Goal: Task Accomplishment & Management: Complete application form

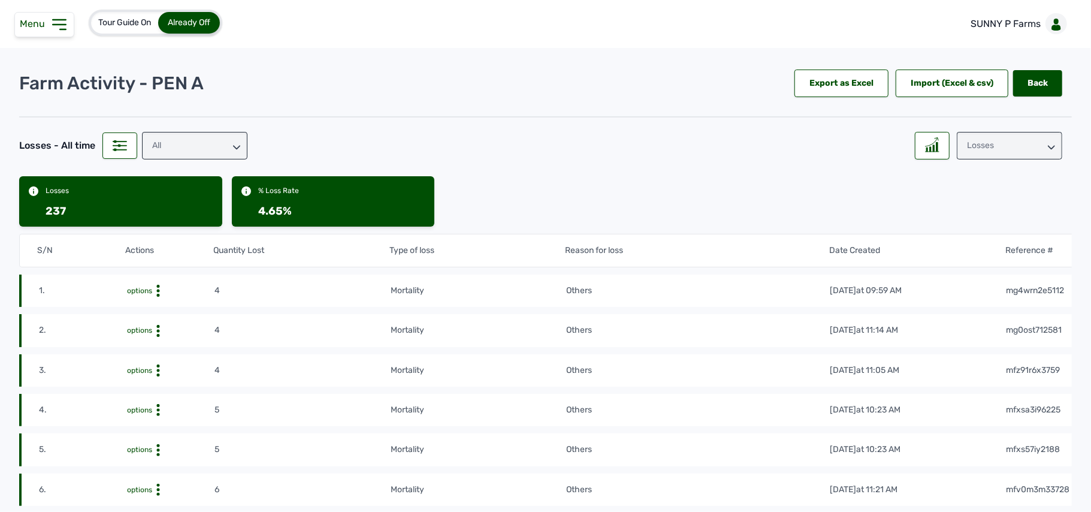
click at [513, 26] on div "Tour Guide On Already Off SUNNY P Farms" at bounding box center [545, 24] width 1091 height 48
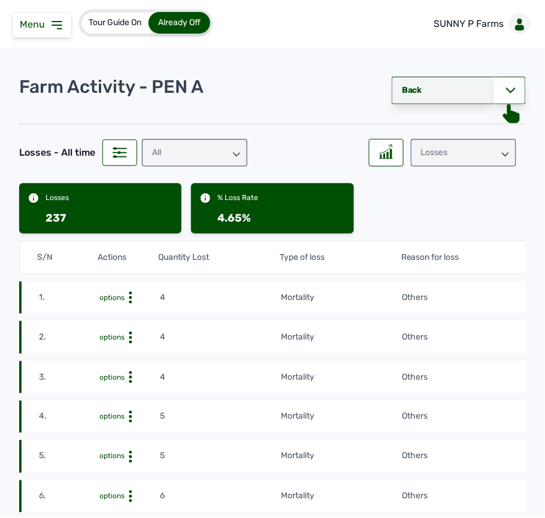
click at [431, 87] on link "Back" at bounding box center [443, 91] width 102 height 28
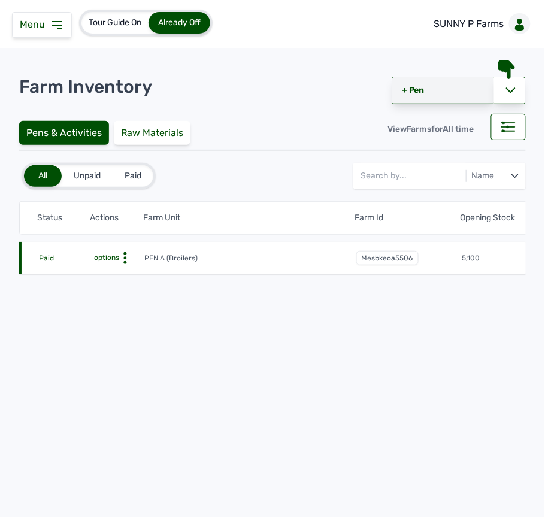
click at [422, 87] on link "+ Pen" at bounding box center [443, 91] width 102 height 28
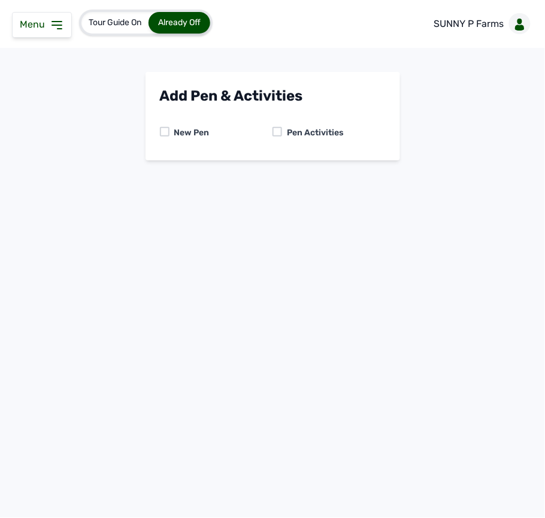
click at [276, 132] on div at bounding box center [278, 132] width 10 height 10
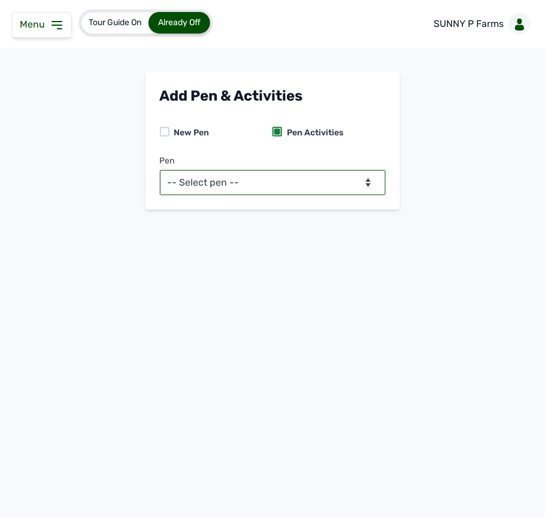
click at [284, 187] on select "-- Select pen -- PEN A (Broilers)" at bounding box center [273, 182] width 226 height 25
select select "mesbkeoa5506"
click at [160, 170] on select "-- Select pen -- PEN A (Broilers)" at bounding box center [273, 182] width 226 height 25
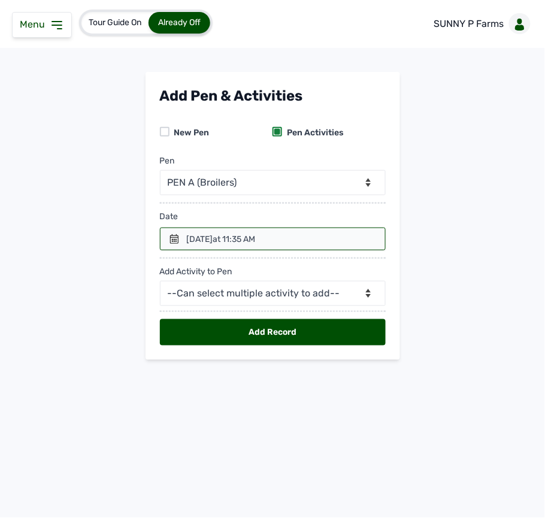
click at [210, 244] on div "29th Sept 2025 at 11:35 AM" at bounding box center [221, 240] width 69 height 12
click at [170, 240] on icon at bounding box center [175, 239] width 10 height 10
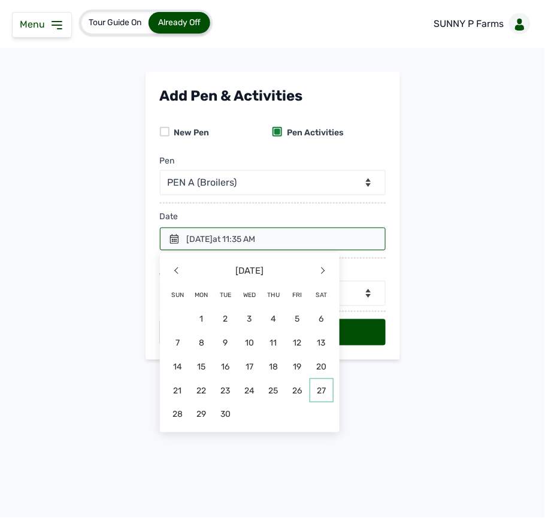
click at [316, 389] on span "27" at bounding box center [322, 391] width 24 height 24
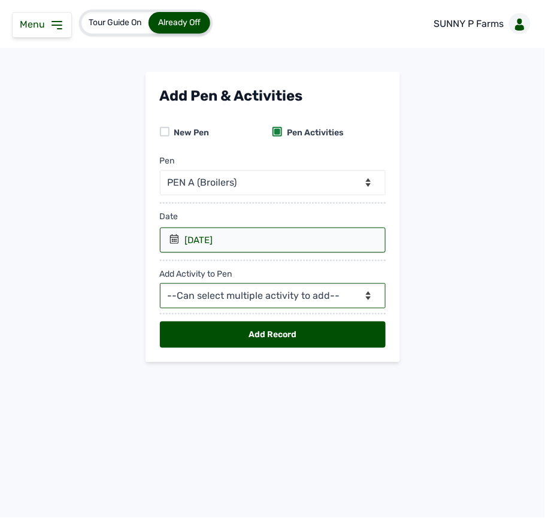
click at [271, 295] on select "--Can select multiple activity to add-- Raw Material Losses Weight" at bounding box center [273, 295] width 226 height 25
select select "Raw Material"
click at [160, 285] on select "--Can select multiple activity to add-- Raw Material Losses Weight" at bounding box center [273, 295] width 226 height 25
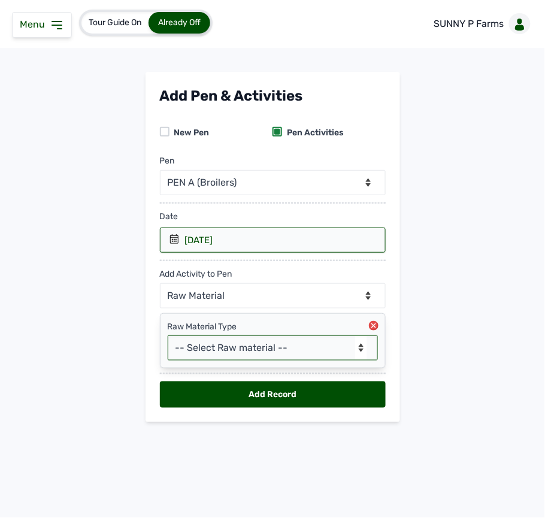
click at [243, 346] on select "-- Select Raw material -- feeds medications vaccines Biomass Fuel" at bounding box center [273, 347] width 210 height 25
select select "feeds"
click at [168, 338] on select "-- Select Raw material -- feeds medications vaccines Biomass Fuel" at bounding box center [273, 347] width 210 height 25
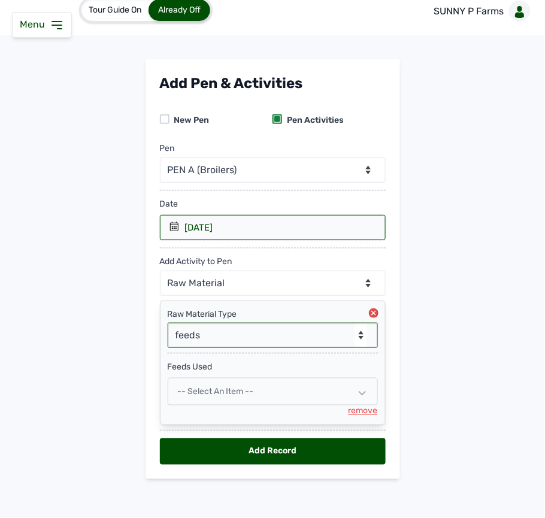
scroll to position [20, 0]
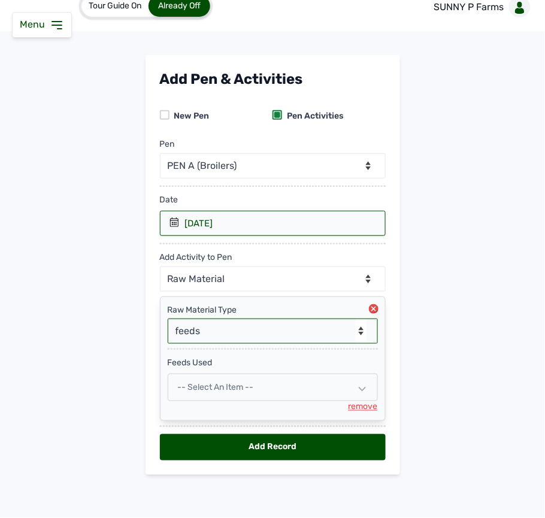
click at [237, 389] on span "-- Select an Item --" at bounding box center [216, 387] width 76 height 10
select select
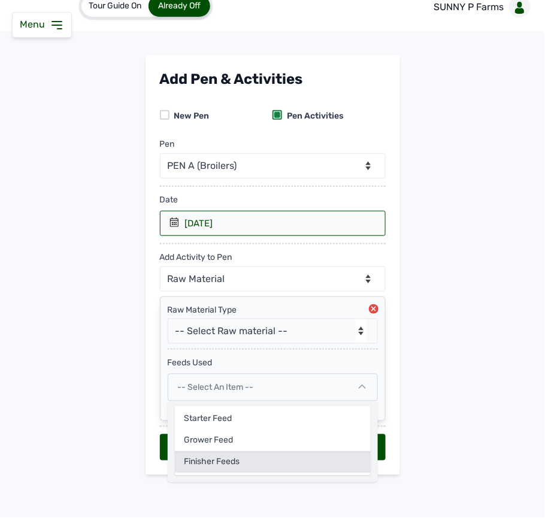
click at [242, 455] on div "Finisher Feeds" at bounding box center [273, 463] width 196 height 22
select select
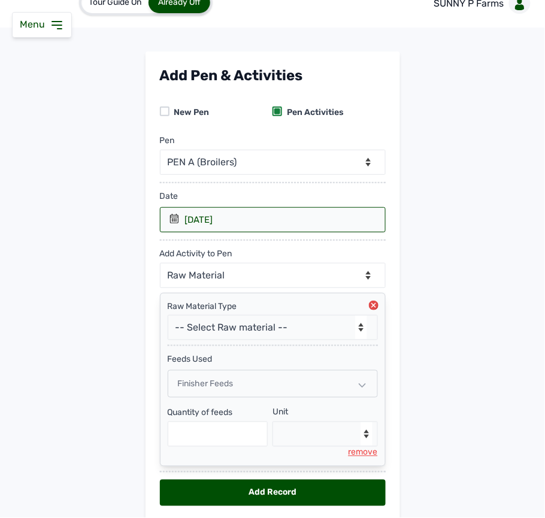
scroll to position [70, 0]
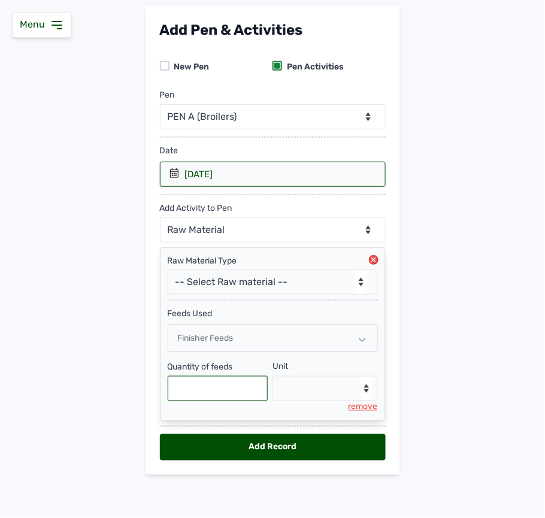
click at [228, 395] on input "text" at bounding box center [218, 388] width 101 height 25
type input "800"
click at [315, 387] on select "--Select unit-- Bag(s) Kg" at bounding box center [325, 388] width 105 height 25
select select "Kg"
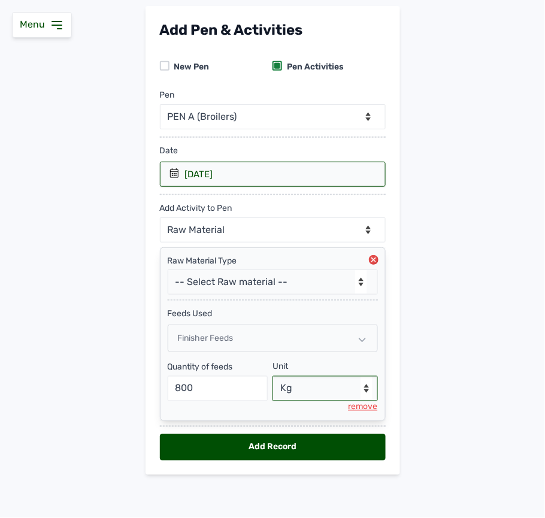
click at [273, 376] on select "--Select unit-- Bag(s) Kg" at bounding box center [325, 388] width 105 height 25
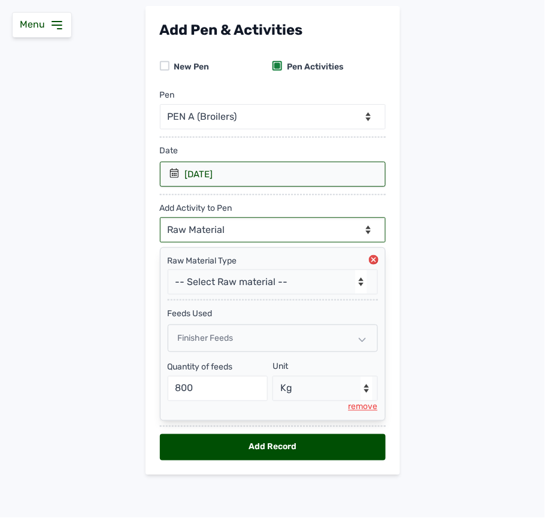
click at [305, 223] on select "--Can select multiple activity to add-- Raw Material Losses Weight" at bounding box center [273, 229] width 226 height 25
select select "Losses"
click at [160, 217] on select "--Can select multiple activity to add-- Raw Material Losses Weight" at bounding box center [273, 229] width 226 height 25
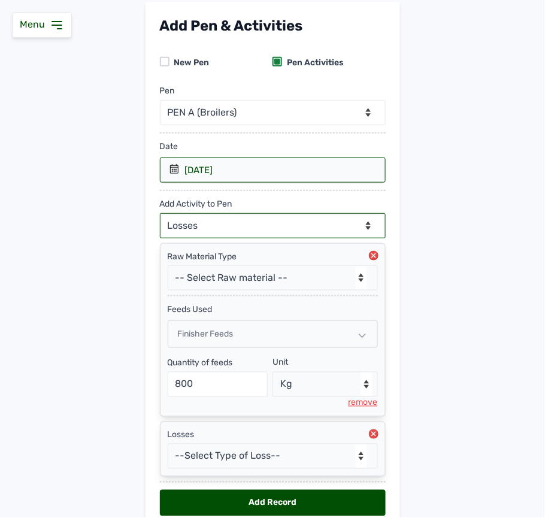
scroll to position [131, 0]
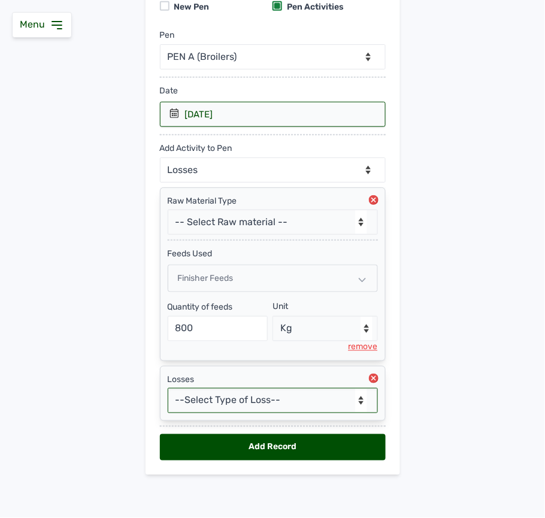
click at [279, 401] on select "--Select Type of Loss-- Mortality Culled Theft" at bounding box center [273, 400] width 210 height 25
select select "Mortality"
click at [168, 388] on select "--Select Type of Loss-- Mortality Culled Theft" at bounding box center [273, 400] width 210 height 25
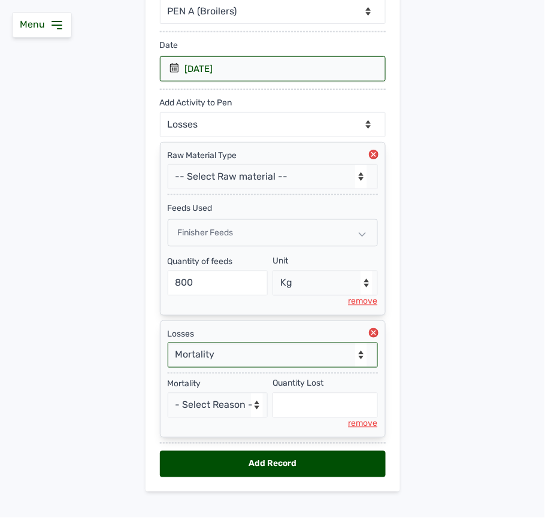
scroll to position [194, 0]
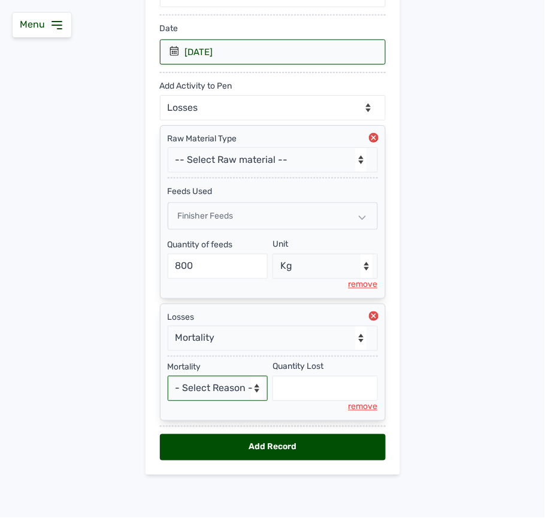
click at [231, 389] on select "- Select Reason - Disease Late Vaccination Wrong Vaccination Heat [MEDICAL_DATA…" at bounding box center [218, 388] width 101 height 25
select select "Others"
click at [168, 376] on select "- Select Reason - Disease Late Vaccination Wrong Vaccination Heat [MEDICAL_DATA…" at bounding box center [218, 388] width 101 height 25
select select "null"
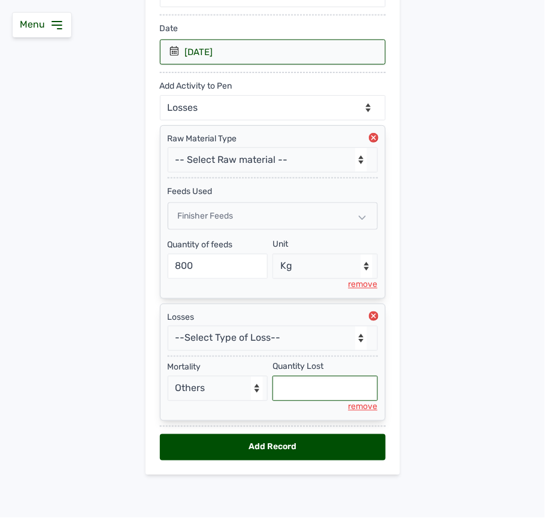
click at [316, 385] on input "text" at bounding box center [325, 388] width 105 height 25
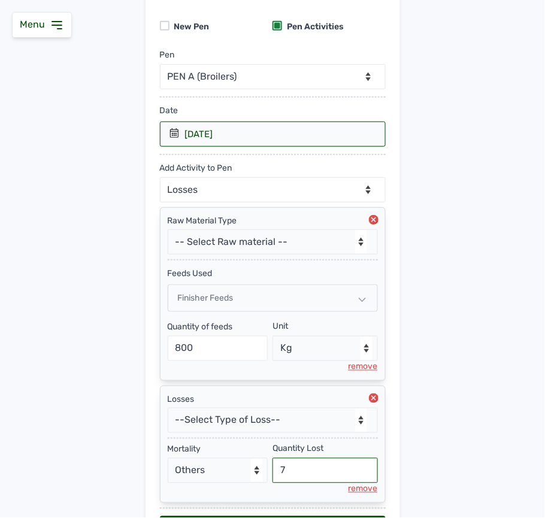
scroll to position [146, 0]
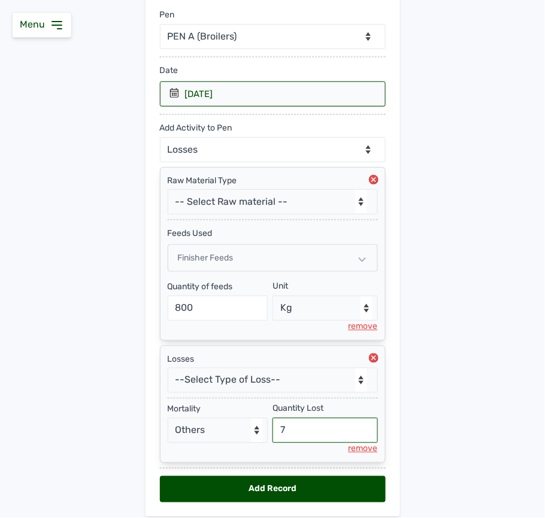
type input "7"
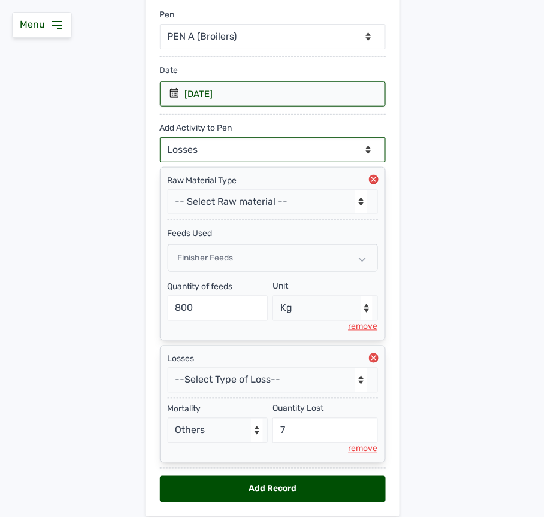
click at [202, 150] on select "--Can select multiple activity to add-- Raw Material Losses Weight" at bounding box center [273, 149] width 226 height 25
select select "Weight"
click at [160, 139] on select "--Can select multiple activity to add-- Raw Material Losses Weight" at bounding box center [273, 149] width 226 height 25
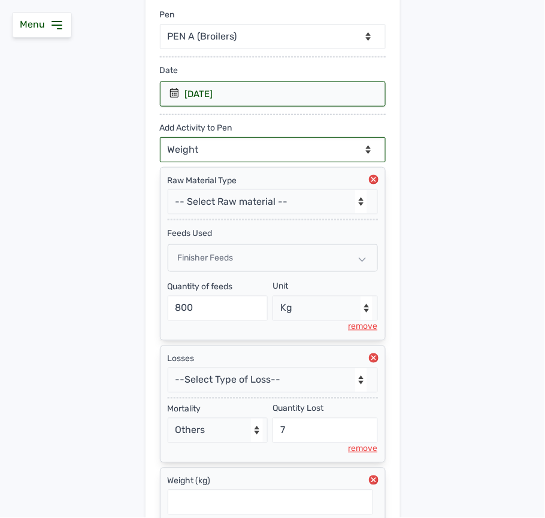
scroll to position [255, 0]
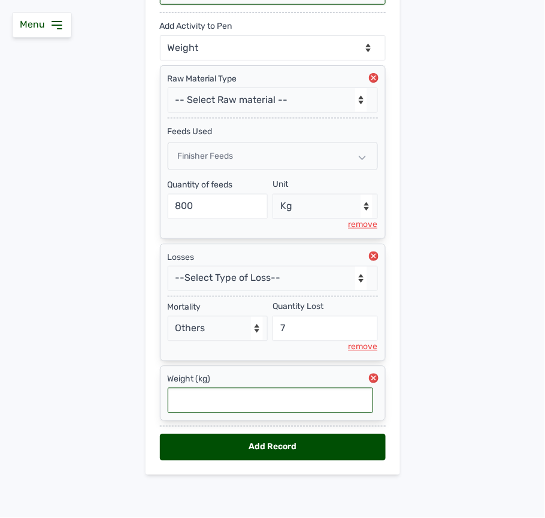
click at [240, 397] on input "text" at bounding box center [270, 400] width 205 height 25
type input "2.024"
click at [293, 449] on div "Add Record" at bounding box center [273, 447] width 226 height 26
select select "null"
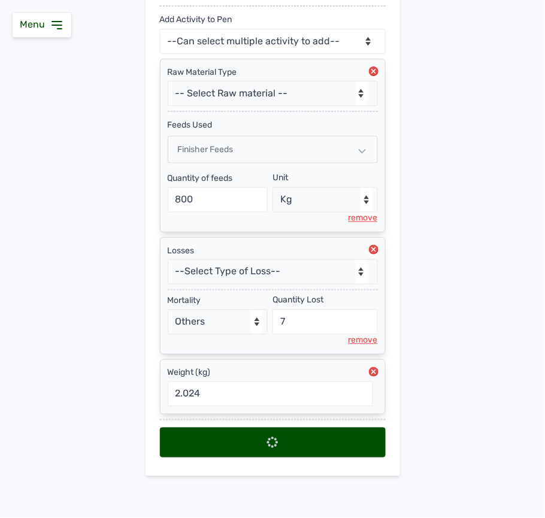
scroll to position [0, 0]
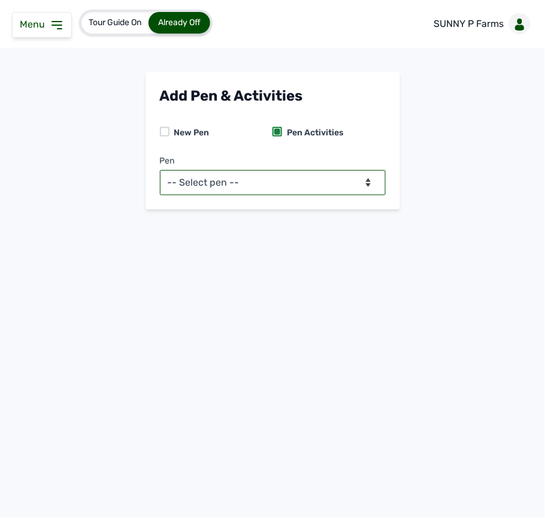
click at [324, 188] on select "-- Select pen -- PEN A (Broilers)" at bounding box center [273, 182] width 226 height 25
select select "mesbkeoa5506"
click at [160, 170] on select "-- Select pen -- PEN A (Broilers)" at bounding box center [273, 182] width 226 height 25
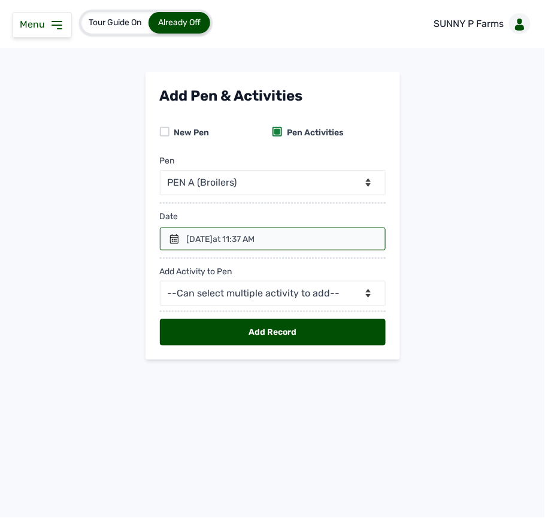
click at [173, 238] on icon at bounding box center [174, 239] width 8 height 10
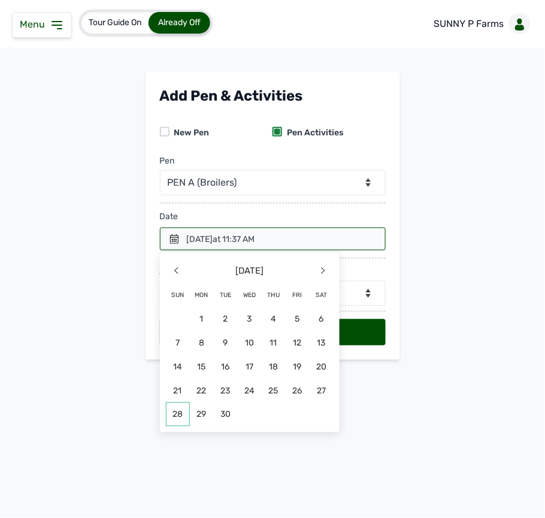
click at [183, 416] on span "28" at bounding box center [178, 415] width 24 height 24
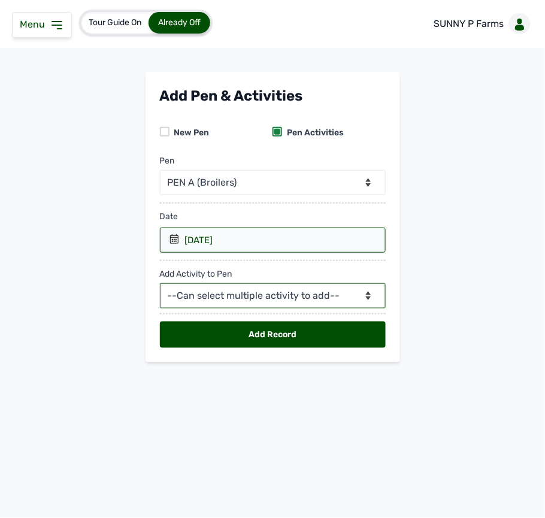
click at [230, 291] on select "--Can select multiple activity to add-- Raw Material Losses Weight" at bounding box center [273, 295] width 226 height 25
select select "Raw Material"
click at [160, 285] on select "--Can select multiple activity to add-- Raw Material Losses Weight" at bounding box center [273, 295] width 226 height 25
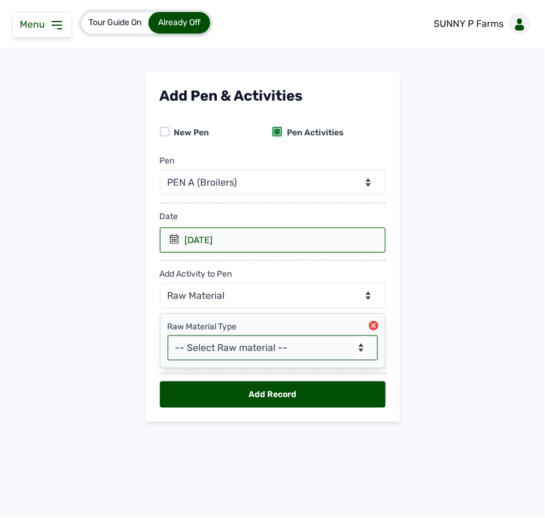
click at [244, 357] on select "-- Select Raw material -- feeds medications vaccines Biomass Fuel" at bounding box center [273, 347] width 210 height 25
select select "feeds"
click at [168, 338] on select "-- Select Raw material -- feeds medications vaccines Biomass Fuel" at bounding box center [273, 347] width 210 height 25
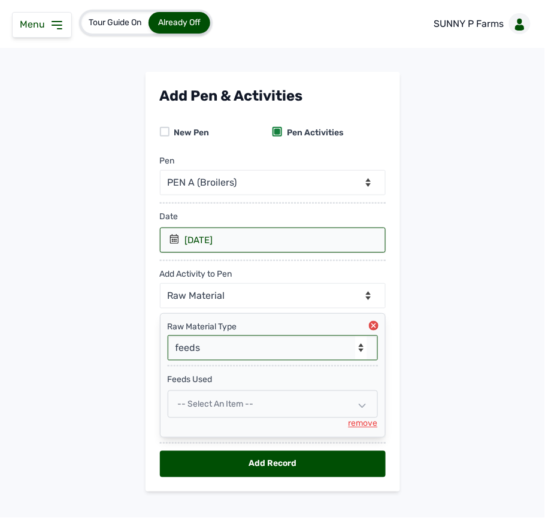
scroll to position [20, 0]
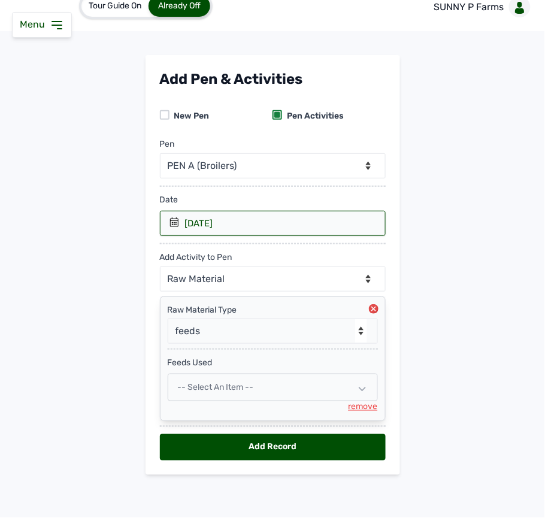
click at [209, 393] on div "-- Select an Item --" at bounding box center [273, 388] width 210 height 28
select select
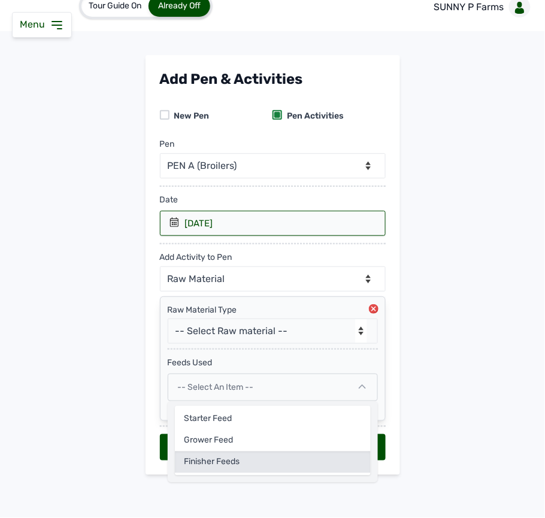
click at [240, 459] on div "Finisher Feeds" at bounding box center [273, 463] width 196 height 22
select select
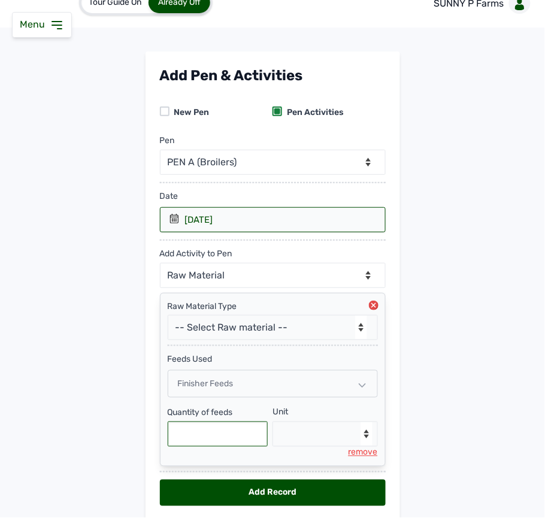
click at [226, 439] on input "text" at bounding box center [218, 434] width 101 height 25
type input "800"
click at [280, 445] on select "--Select unit-- Bag(s) Kg" at bounding box center [325, 434] width 105 height 25
select select "Kg"
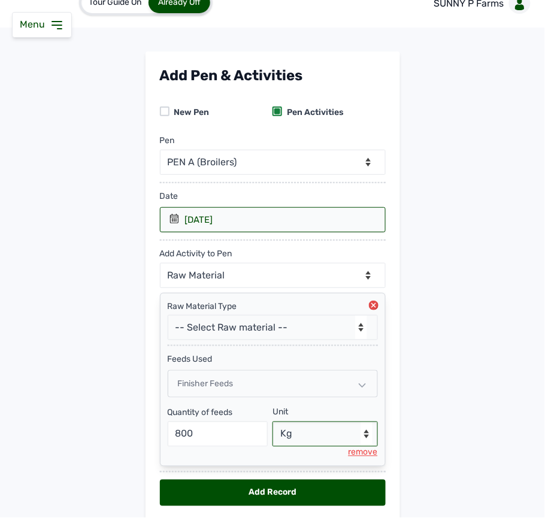
click at [273, 425] on select "--Select unit-- Bag(s) Kg" at bounding box center [325, 434] width 105 height 25
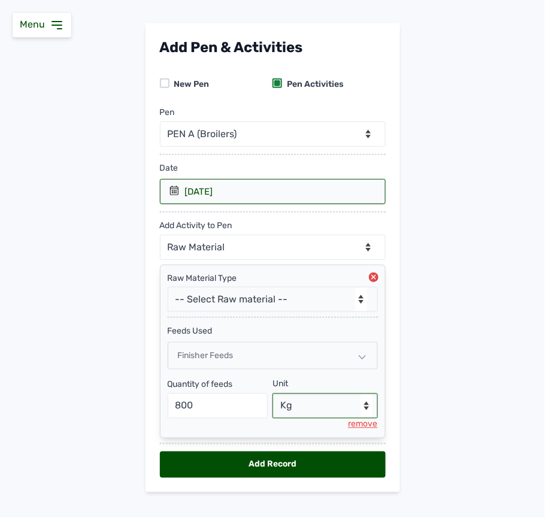
scroll to position [70, 0]
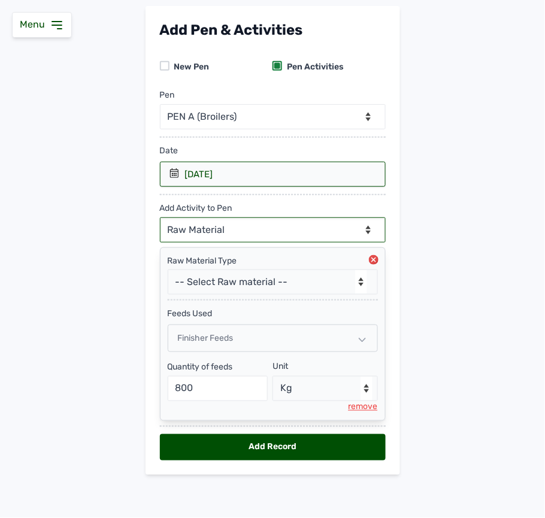
click at [259, 224] on select "--Can select multiple activity to add-- Raw Material Losses Weight" at bounding box center [273, 229] width 226 height 25
select select "Losses"
click at [160, 217] on select "--Can select multiple activity to add-- Raw Material Losses Weight" at bounding box center [273, 229] width 226 height 25
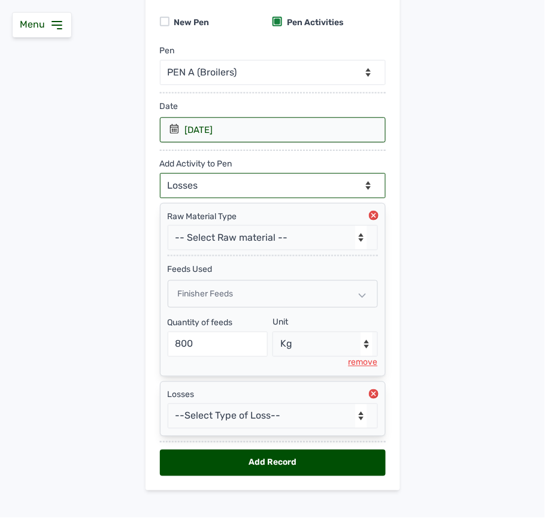
scroll to position [131, 0]
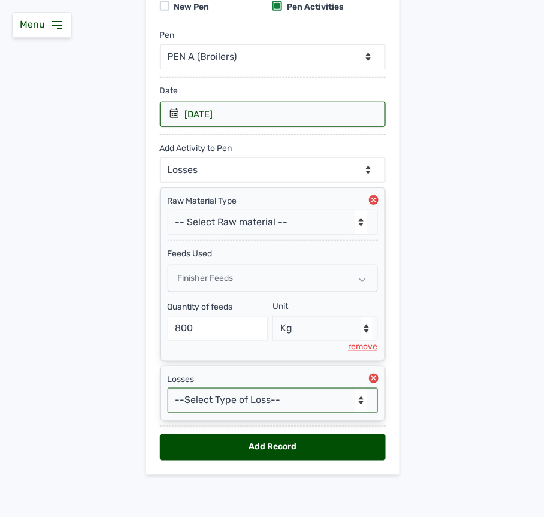
click at [258, 403] on select "--Select Type of Loss-- Mortality Culled Theft" at bounding box center [273, 400] width 210 height 25
select select "Mortality"
click at [168, 388] on select "--Select Type of Loss-- Mortality Culled Theft" at bounding box center [273, 400] width 210 height 25
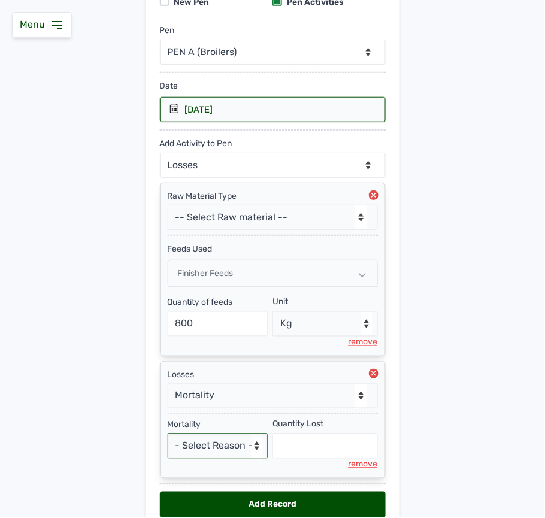
click at [228, 448] on select "- Select Reason - Disease Late Vaccination Wrong Vaccination Heat [MEDICAL_DATA…" at bounding box center [218, 446] width 101 height 25
select select "Others"
click at [168, 439] on select "- Select Reason - Disease Late Vaccination Wrong Vaccination Heat [MEDICAL_DATA…" at bounding box center [218, 446] width 101 height 25
select select "null"
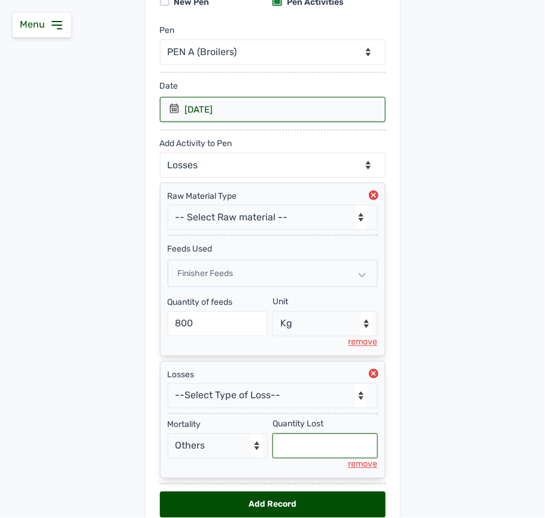
click at [291, 454] on input "text" at bounding box center [325, 446] width 105 height 25
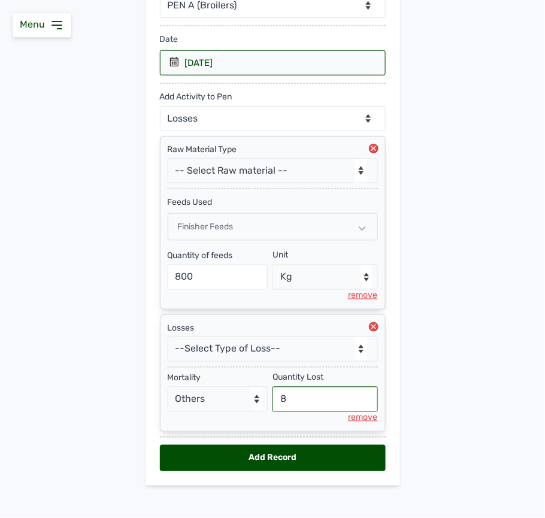
scroll to position [194, 0]
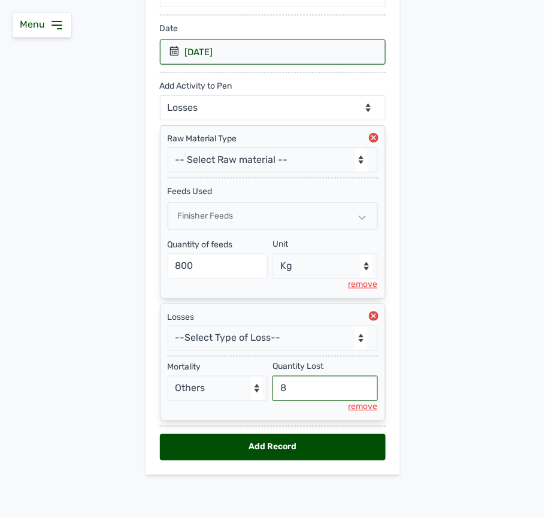
type input "8"
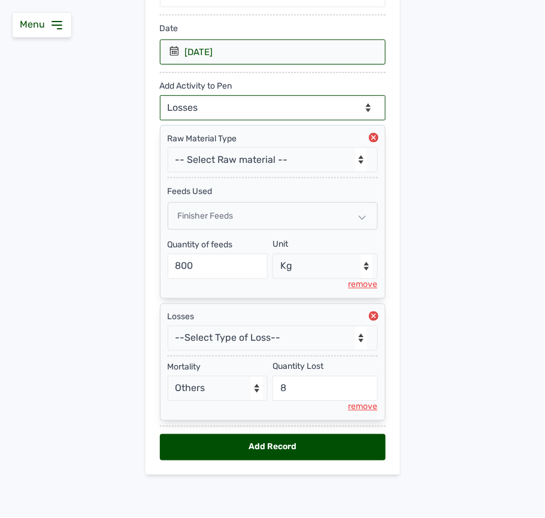
click at [225, 98] on select "--Can select multiple activity to add-- Raw Material Losses Weight" at bounding box center [273, 107] width 226 height 25
select select "Weight"
click at [160, 95] on select "--Can select multiple activity to add-- Raw Material Losses Weight" at bounding box center [273, 107] width 226 height 25
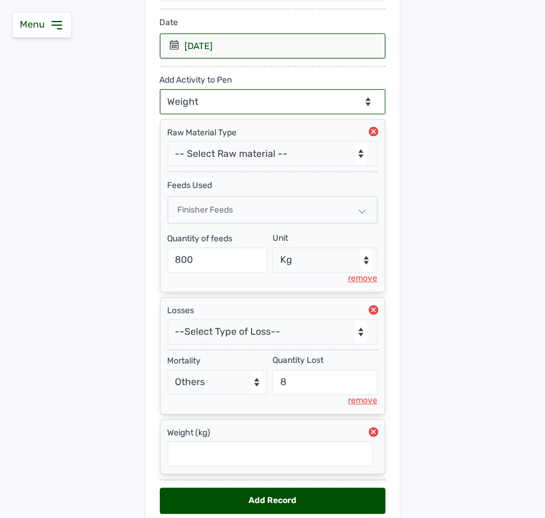
scroll to position [255, 0]
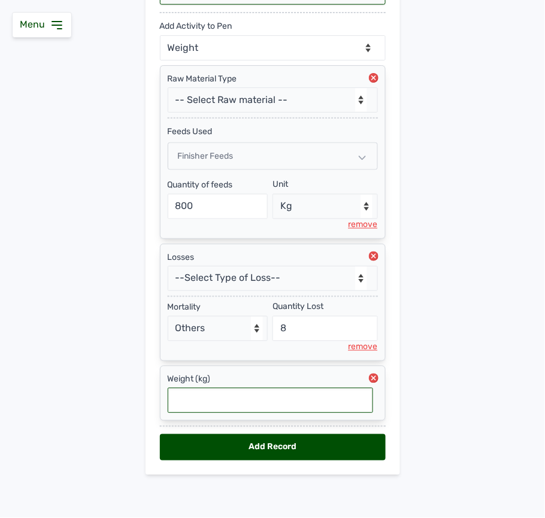
click at [267, 411] on input "text" at bounding box center [270, 400] width 205 height 25
type input "2.109"
click at [309, 446] on div "Add Record" at bounding box center [273, 447] width 226 height 26
select select "null"
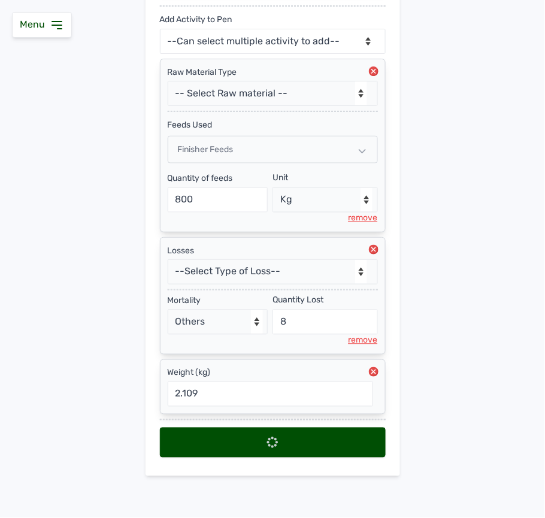
select select
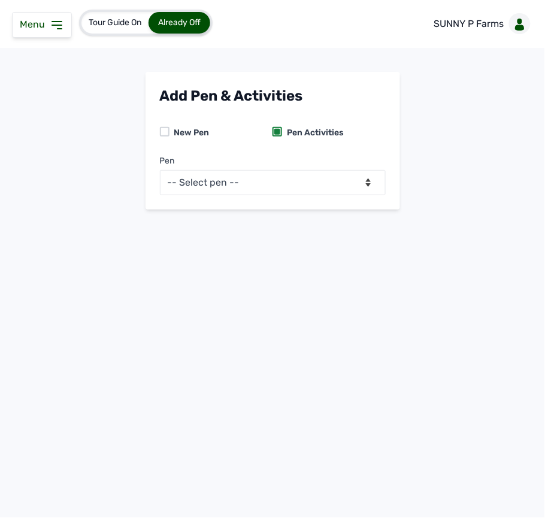
click at [50, 20] on icon at bounding box center [57, 25] width 14 height 14
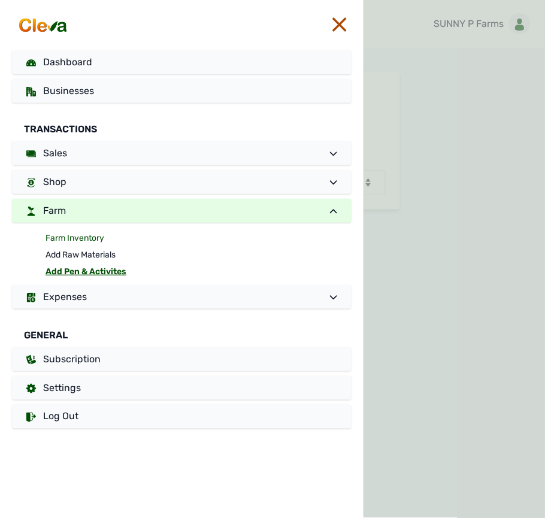
click at [68, 231] on link "Farm Inventory" at bounding box center [199, 238] width 306 height 17
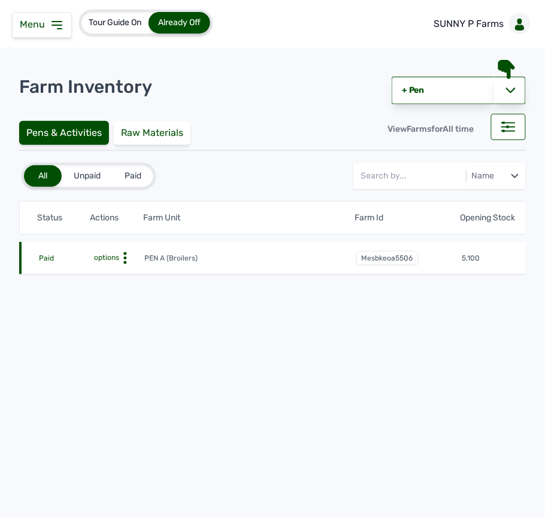
click at [122, 259] on icon at bounding box center [125, 258] width 12 height 12
click at [117, 280] on div "Farm Activities" at bounding box center [100, 277] width 85 height 14
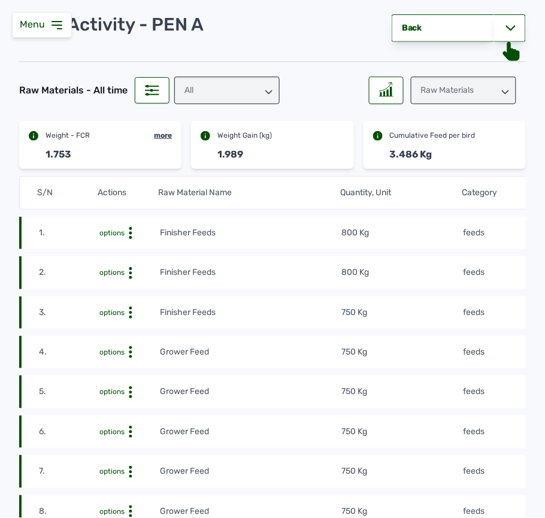
scroll to position [93, 0]
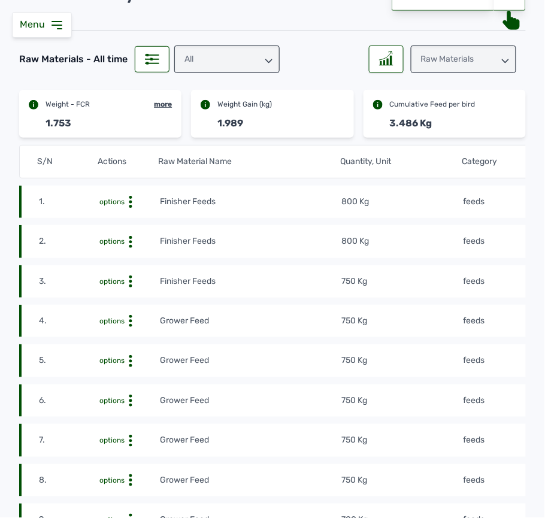
click at [436, 202] on td "800 Kg" at bounding box center [401, 201] width 121 height 13
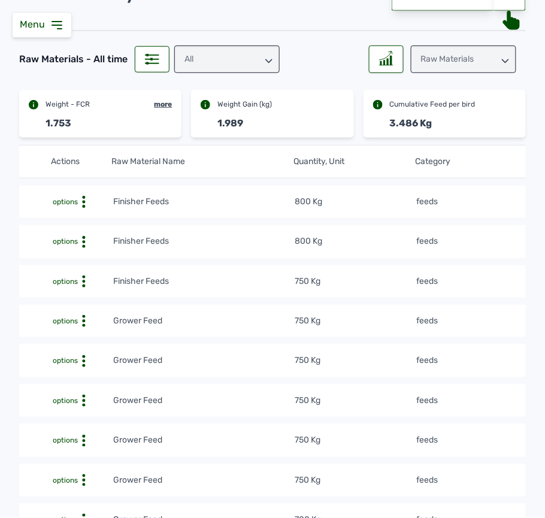
scroll to position [0, 0]
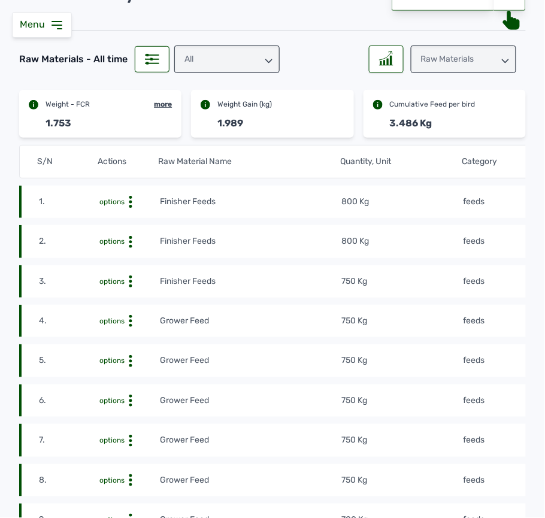
click at [437, 235] on tr "2. options Finisher Feeds 800 Kg feeds 27th Sept 2025 at 10:36 AM merb9milng" at bounding box center [400, 241] width 763 height 32
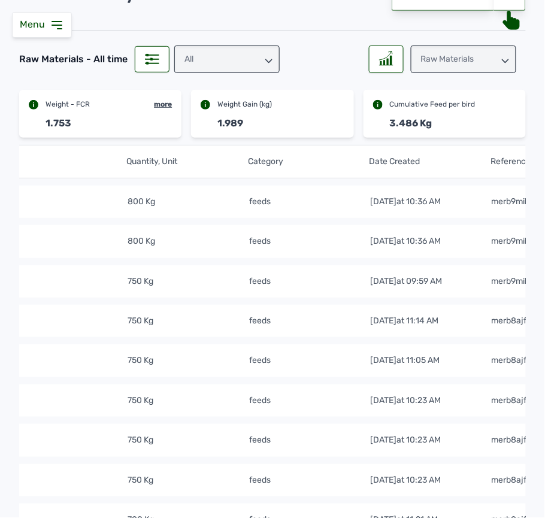
scroll to position [0, 262]
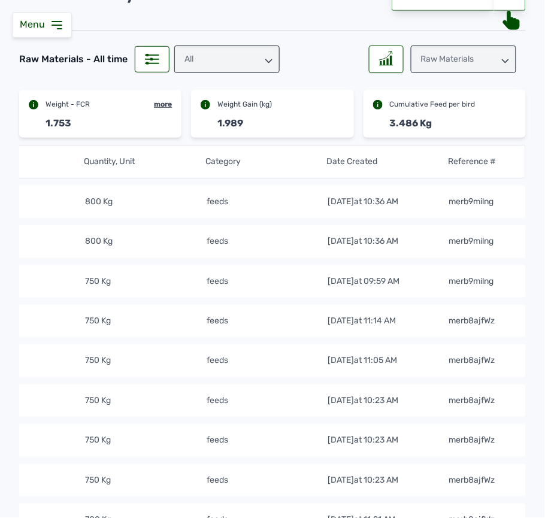
click at [490, 68] on div "Raw Materials" at bounding box center [463, 60] width 105 height 28
click at [465, 108] on div "Weight" at bounding box center [463, 113] width 105 height 22
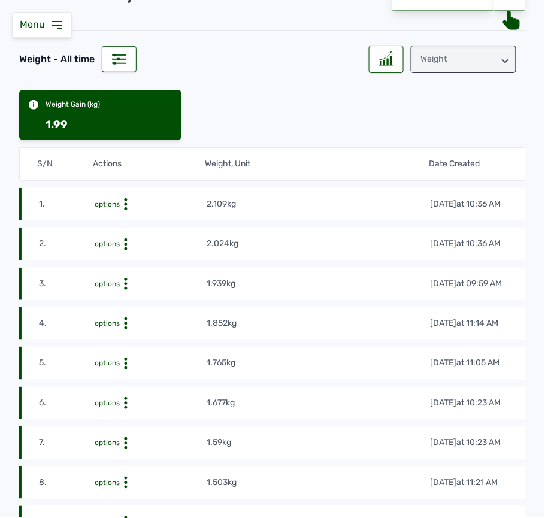
click at [489, 65] on div "Weight" at bounding box center [463, 60] width 105 height 28
click at [458, 131] on div "Losses" at bounding box center [463, 134] width 105 height 22
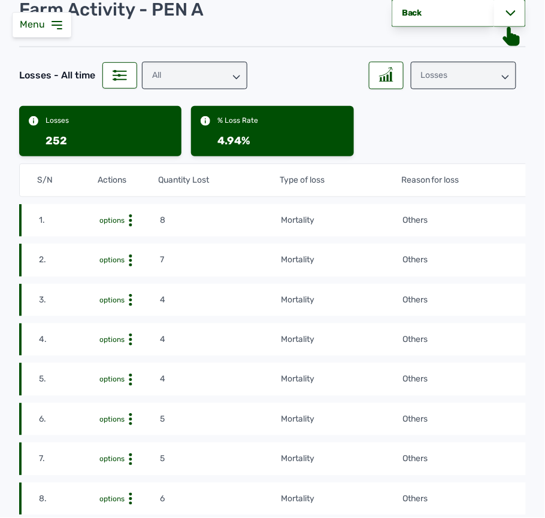
scroll to position [0, 0]
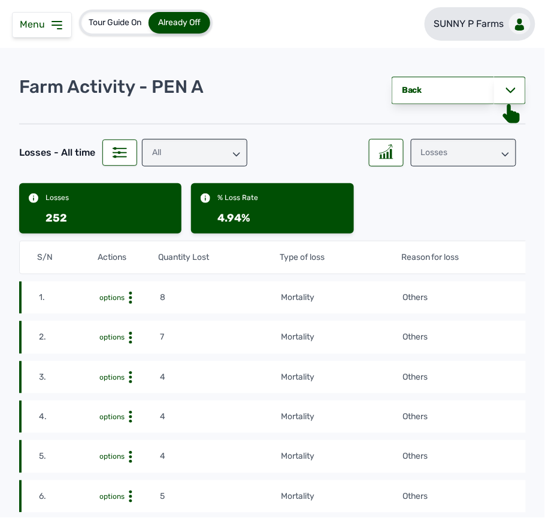
click at [477, 18] on p "SUNNY P Farms" at bounding box center [469, 24] width 70 height 14
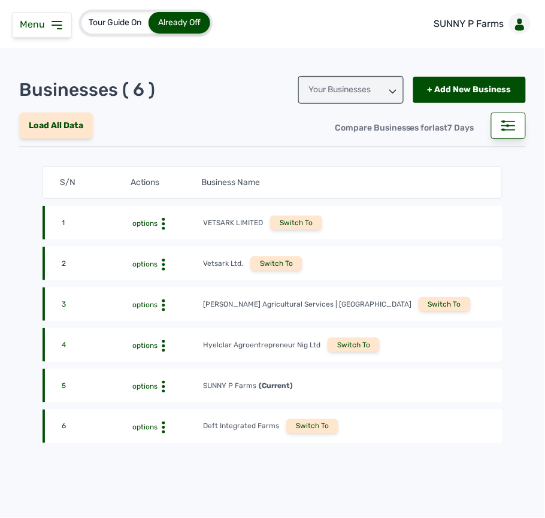
click at [306, 427] on div "Switch To" at bounding box center [312, 426] width 52 height 14
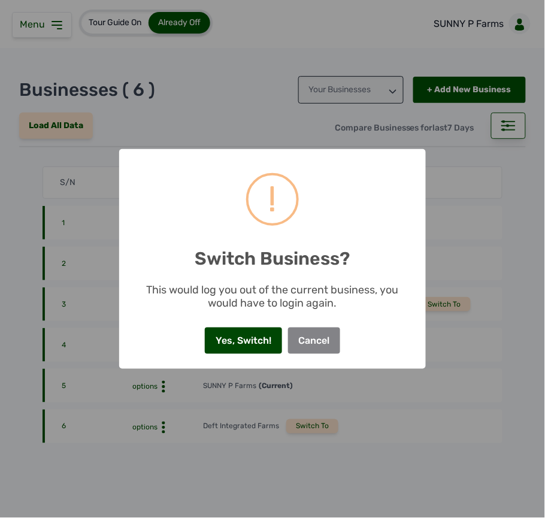
click at [238, 338] on button "Yes, Switch!" at bounding box center [243, 341] width 77 height 26
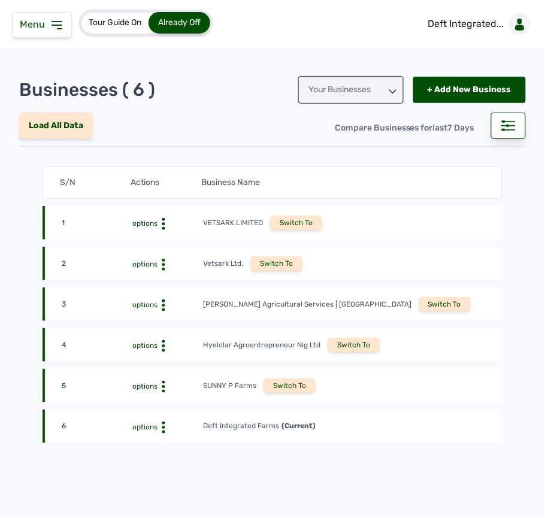
click at [55, 24] on icon at bounding box center [57, 25] width 14 height 14
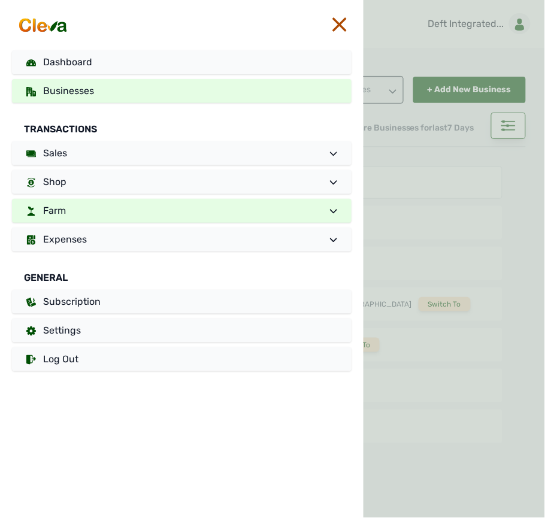
click at [103, 207] on link "Farm" at bounding box center [182, 211] width 340 height 24
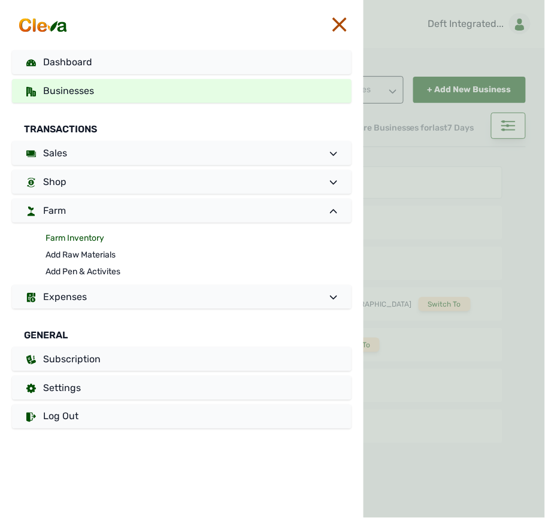
click at [89, 235] on link "Farm Inventory" at bounding box center [199, 238] width 306 height 17
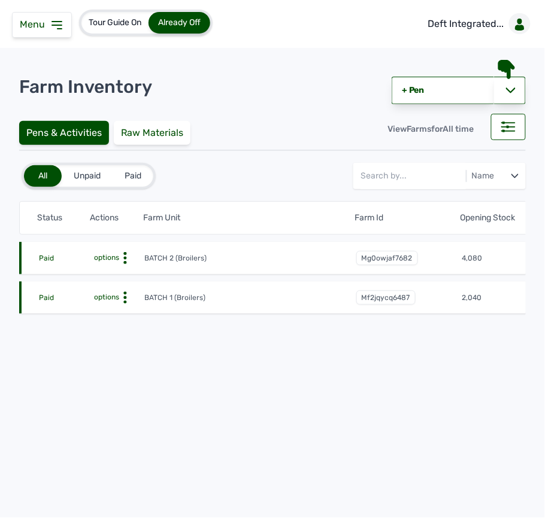
click at [128, 256] on icon at bounding box center [125, 258] width 12 height 12
click at [116, 276] on div "Farm Activities" at bounding box center [100, 277] width 85 height 14
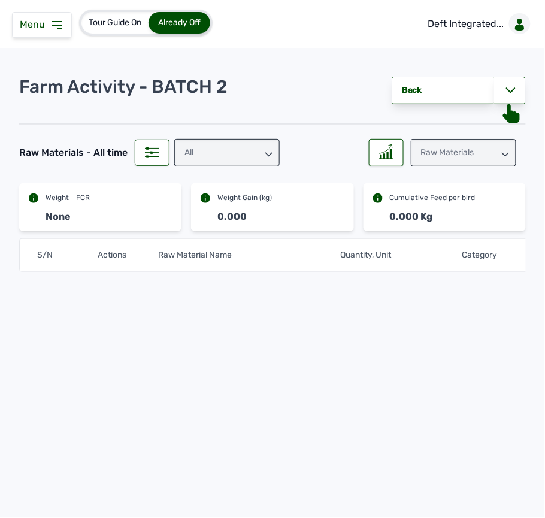
click at [55, 34] on div "Menu" at bounding box center [42, 25] width 60 height 26
click at [55, 22] on icon at bounding box center [57, 25] width 10 height 7
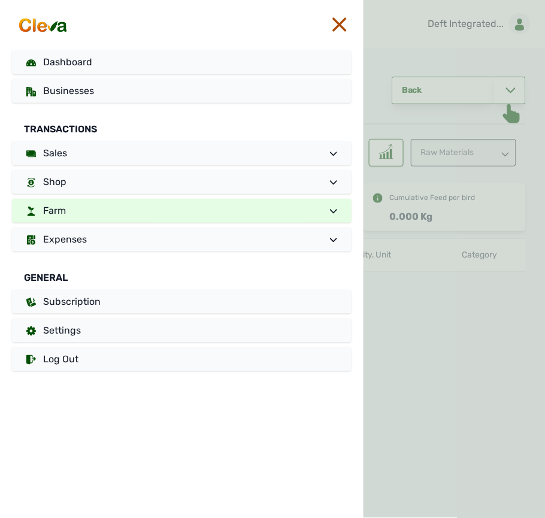
click at [110, 213] on link "Farm" at bounding box center [182, 211] width 340 height 24
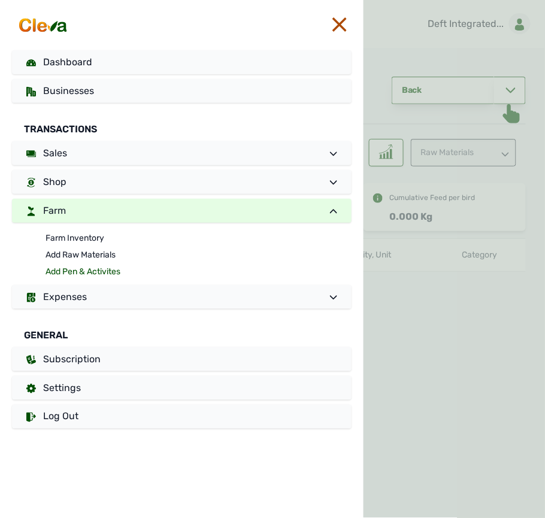
click at [84, 268] on link "Add Pen & Activites" at bounding box center [199, 272] width 306 height 17
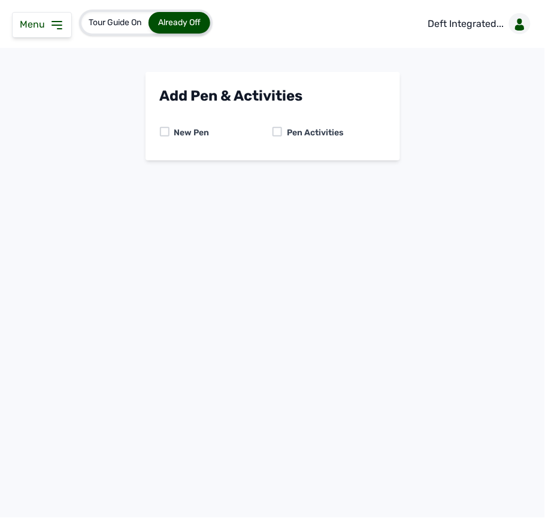
click at [280, 132] on div at bounding box center [278, 132] width 10 height 10
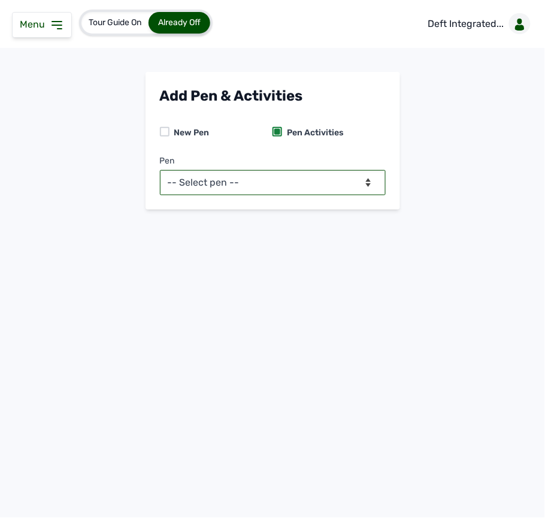
click at [280, 187] on select "-- Select pen -- BATCH 1 (Broilers) BATCH 2 (Broilers)" at bounding box center [273, 182] width 226 height 25
select select "mg0owjaf7682"
click at [160, 170] on select "-- Select pen -- BATCH 1 (Broilers) BATCH 2 (Broilers)" at bounding box center [273, 182] width 226 height 25
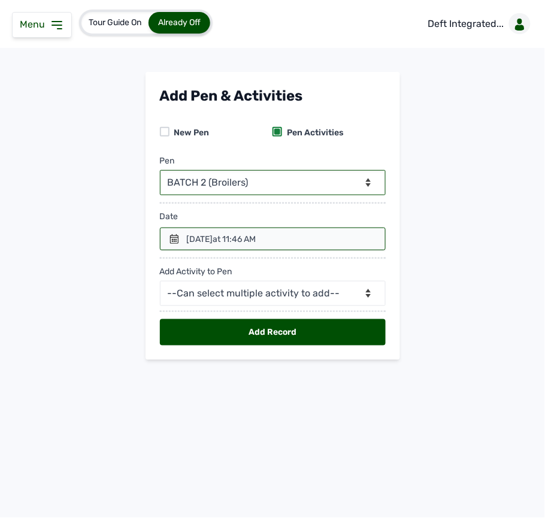
click at [168, 235] on div at bounding box center [273, 239] width 226 height 23
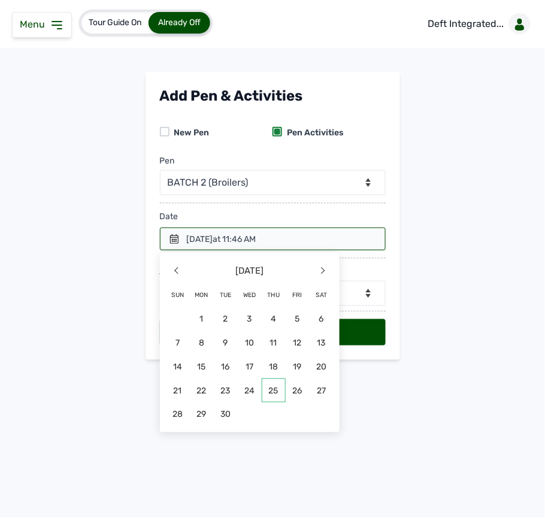
click at [280, 393] on span "25" at bounding box center [274, 391] width 24 height 24
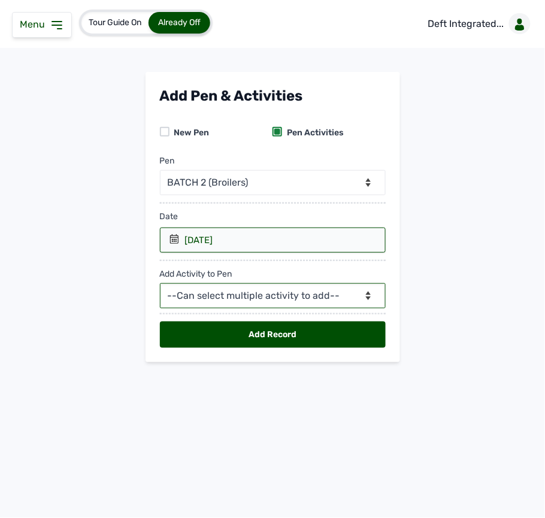
click at [267, 303] on select "--Can select multiple activity to add-- Raw Material Losses Weight" at bounding box center [273, 295] width 226 height 25
select select "Raw Material"
click at [160, 285] on select "--Can select multiple activity to add-- Raw Material Losses Weight" at bounding box center [273, 295] width 226 height 25
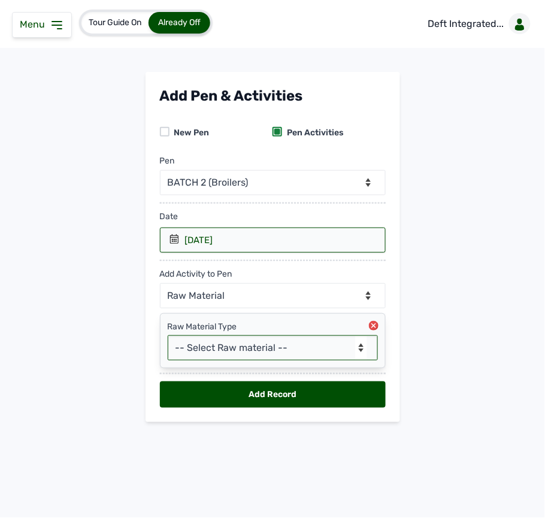
click at [228, 348] on select "-- Select Raw material -- feeds medications vaccines Biomass Fuel" at bounding box center [273, 347] width 210 height 25
select select "feeds"
click at [168, 338] on select "-- Select Raw material -- feeds medications vaccines Biomass Fuel" at bounding box center [273, 347] width 210 height 25
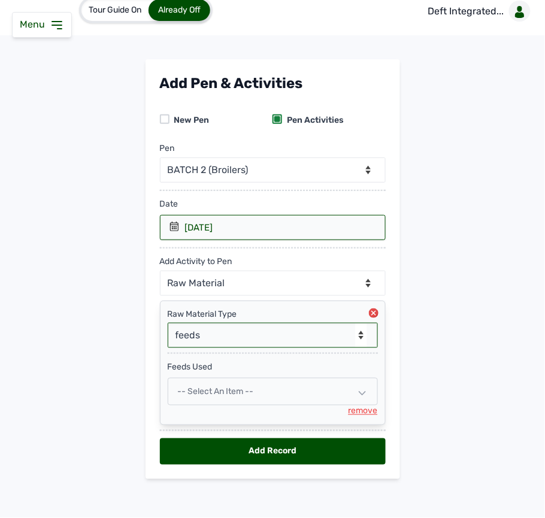
scroll to position [20, 0]
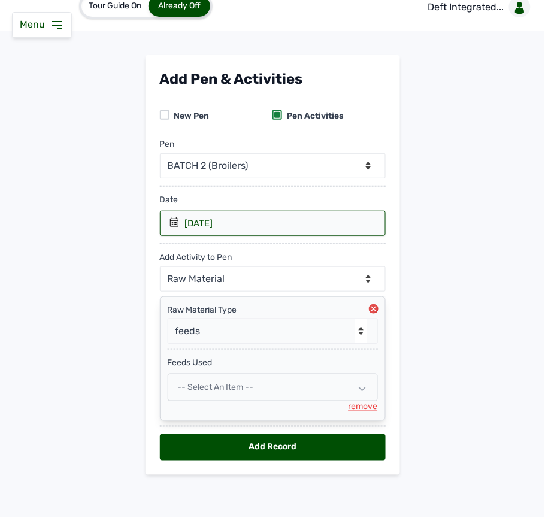
click at [202, 388] on span "-- Select an Item --" at bounding box center [216, 387] width 76 height 10
select select
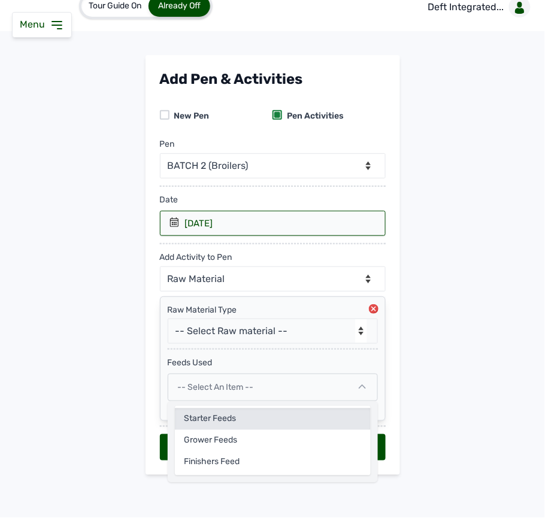
click at [199, 417] on div "Starter Feeds" at bounding box center [273, 420] width 196 height 22
select select
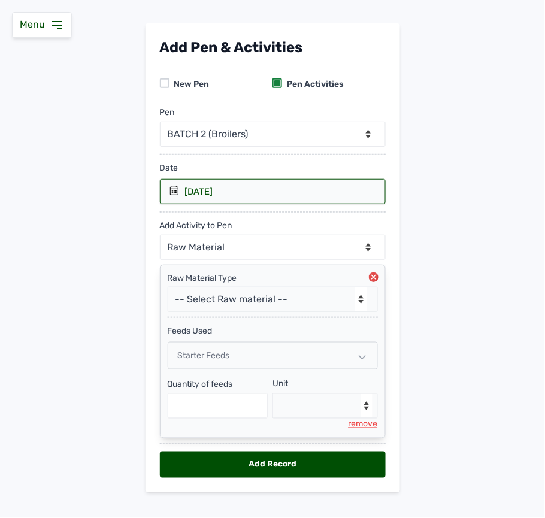
scroll to position [70, 0]
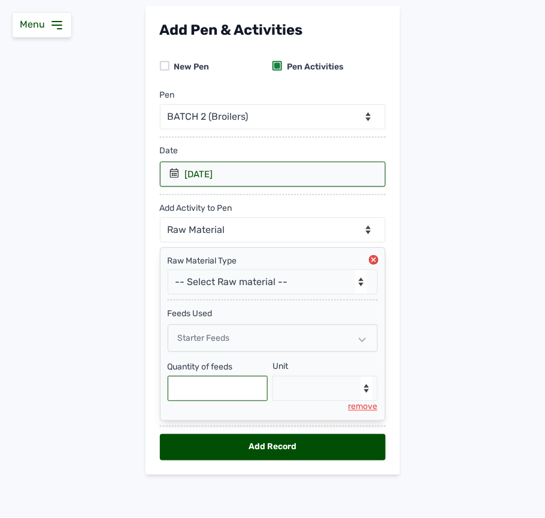
click at [207, 391] on input "text" at bounding box center [218, 388] width 101 height 25
type input "50"
click at [322, 389] on select "--Select unit-- Bag(s) Kg" at bounding box center [325, 388] width 105 height 25
select select "Kg"
click at [273, 376] on select "--Select unit-- Bag(s) Kg" at bounding box center [325, 388] width 105 height 25
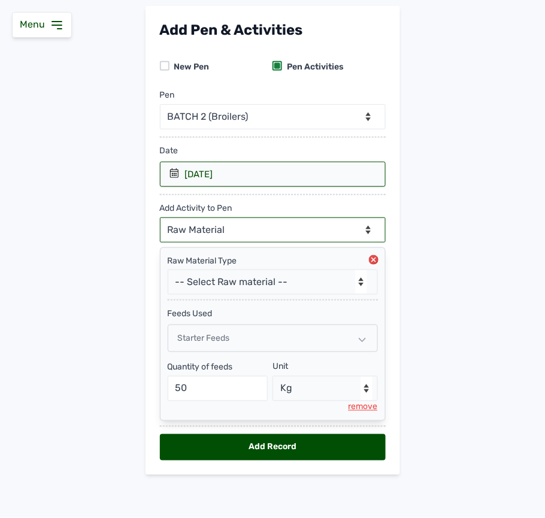
click at [271, 232] on select "--Can select multiple activity to add-- Raw Material Losses Weight" at bounding box center [273, 229] width 226 height 25
select select "Losses"
click at [160, 217] on select "--Can select multiple activity to add-- Raw Material Losses Weight" at bounding box center [273, 229] width 226 height 25
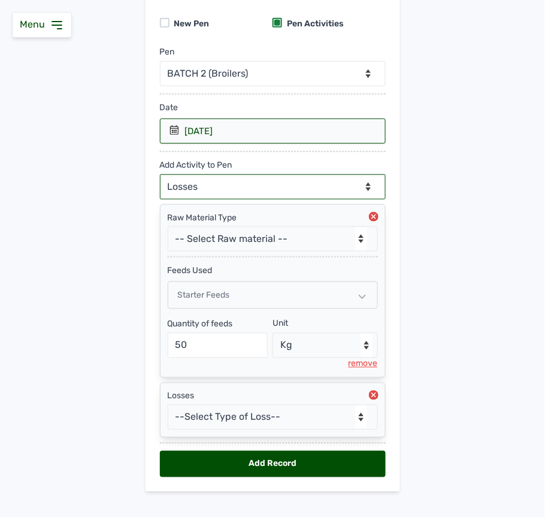
scroll to position [131, 0]
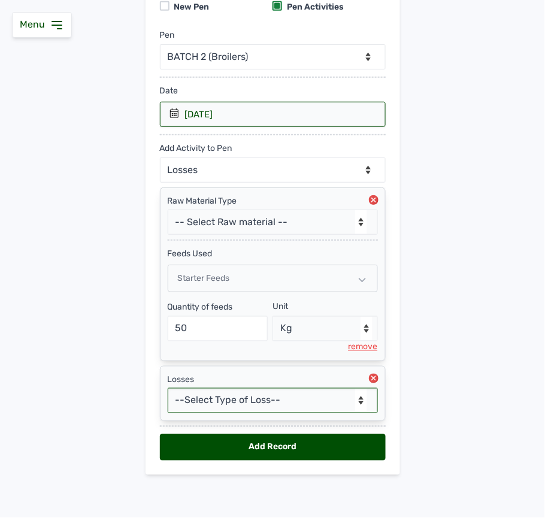
click at [259, 398] on select "--Select Type of Loss-- Mortality Culled Theft" at bounding box center [273, 400] width 210 height 25
select select "Mortality"
click at [168, 388] on select "--Select Type of Loss-- Mortality Culled Theft" at bounding box center [273, 400] width 210 height 25
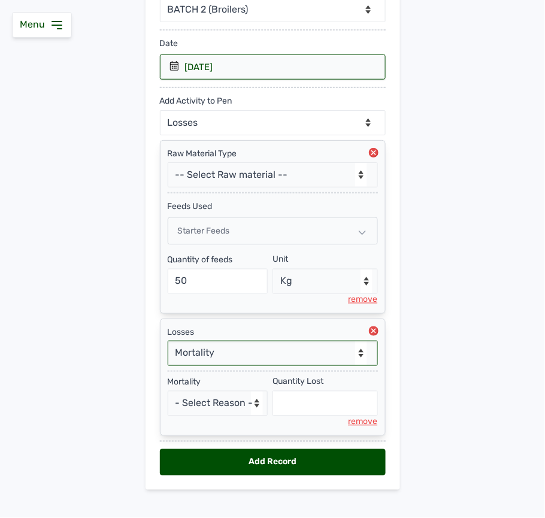
scroll to position [194, 0]
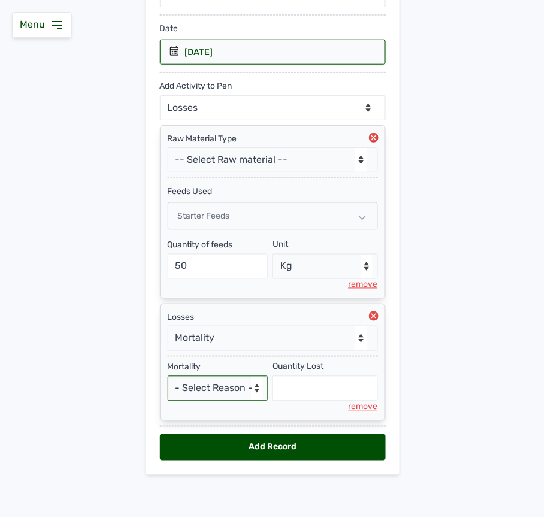
click at [219, 383] on select "- Select Reason - Disease Late Vaccination Wrong Vaccination Heat [MEDICAL_DATA…" at bounding box center [218, 388] width 101 height 25
select select "Others"
click at [168, 376] on select "- Select Reason - Disease Late Vaccination Wrong Vaccination Heat [MEDICAL_DATA…" at bounding box center [218, 388] width 101 height 25
select select "null"
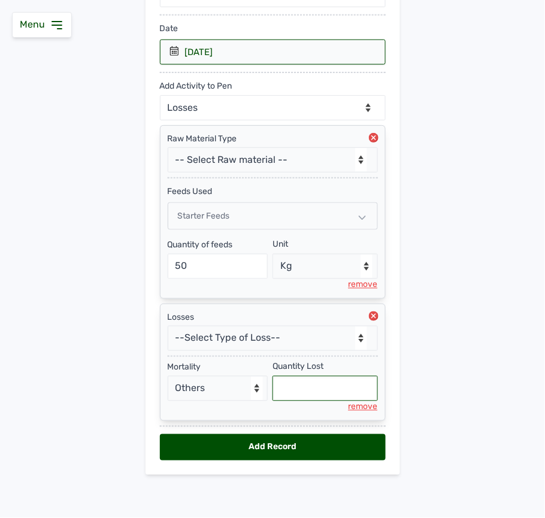
click at [292, 394] on input "text" at bounding box center [325, 388] width 105 height 25
type input "14"
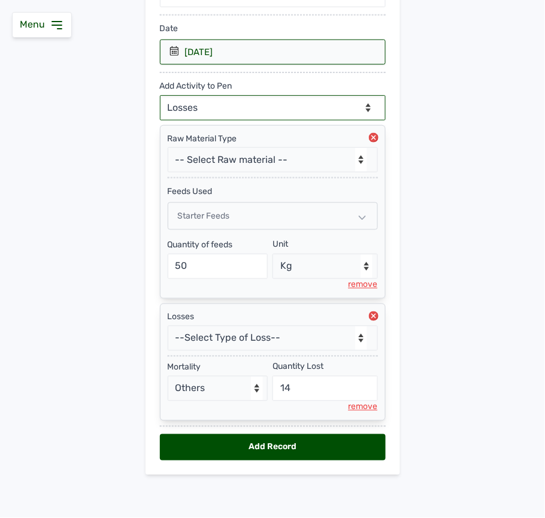
click at [238, 96] on select "--Can select multiple activity to add-- Raw Material Losses Weight" at bounding box center [273, 107] width 226 height 25
click at [160, 95] on select "--Can select multiple activity to add-- Raw Material Losses Weight" at bounding box center [273, 107] width 226 height 25
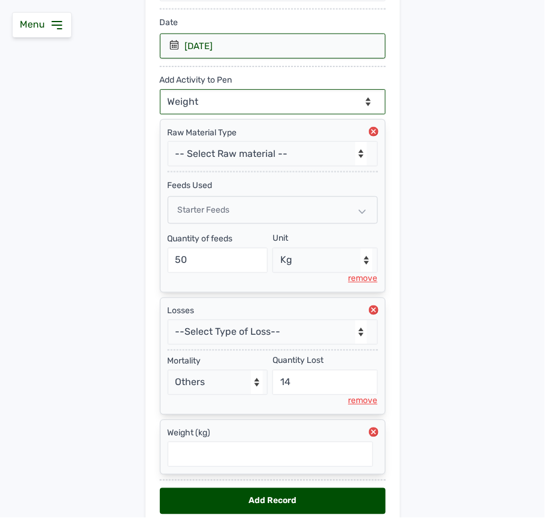
scroll to position [255, 0]
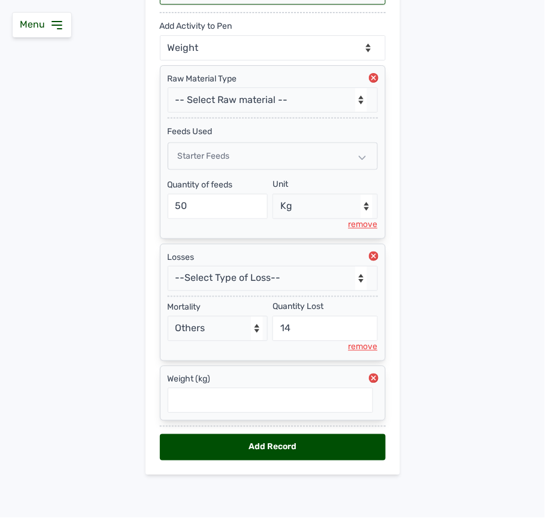
click at [371, 374] on circle at bounding box center [374, 379] width 10 height 10
select select "null"
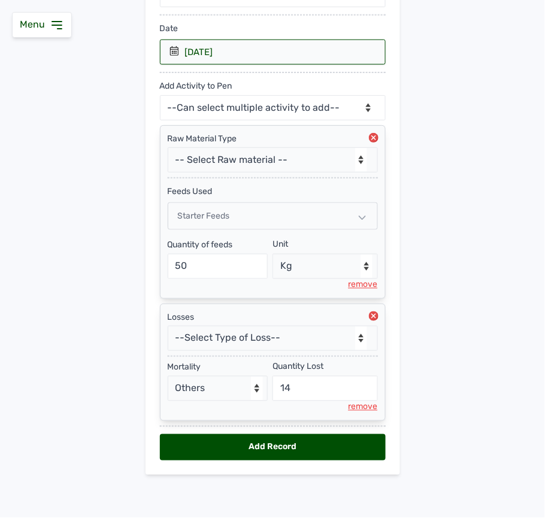
scroll to position [194, 0]
click at [296, 440] on div "Add Record" at bounding box center [273, 447] width 226 height 26
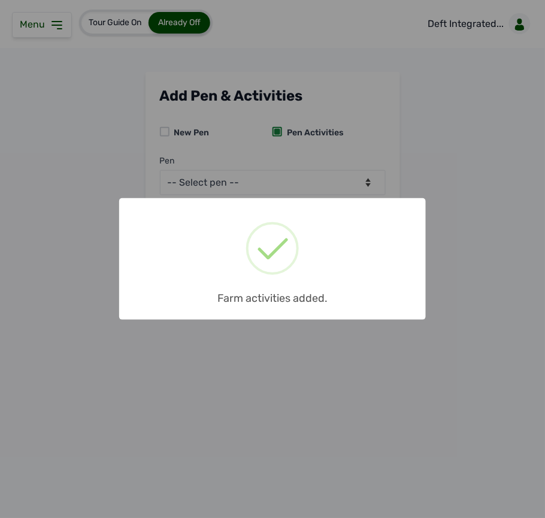
scroll to position [0, 0]
click at [424, 353] on div "× Farm activities added. OK No Cancel" at bounding box center [272, 259] width 545 height 518
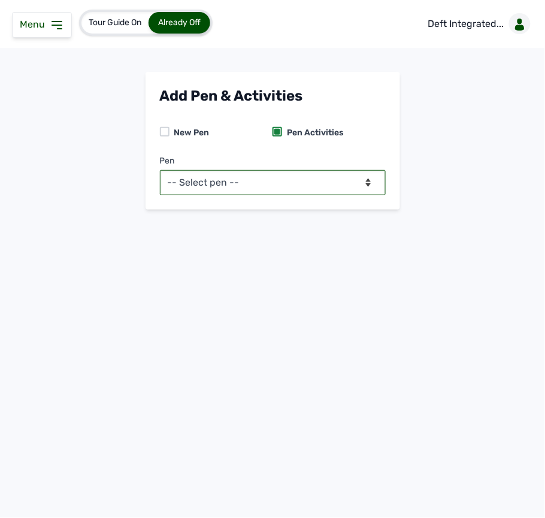
click at [321, 175] on select "-- Select pen -- BATCH 1 (Broilers) BATCH 2 (Broilers)" at bounding box center [273, 182] width 226 height 25
select select "mg0owjaf7682"
click at [160, 170] on select "-- Select pen -- BATCH 1 (Broilers) BATCH 2 (Broilers)" at bounding box center [273, 182] width 226 height 25
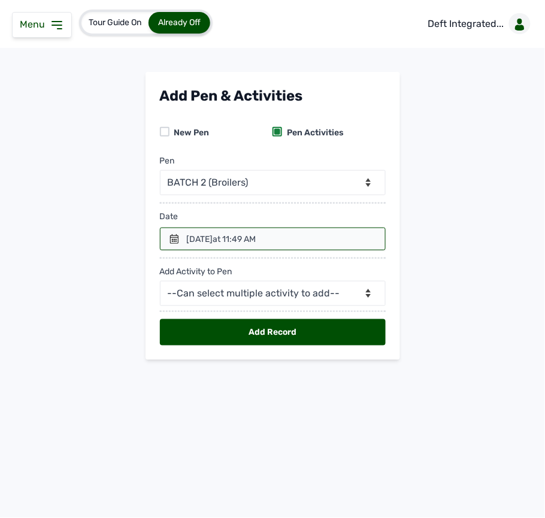
click at [170, 237] on icon at bounding box center [175, 239] width 10 height 10
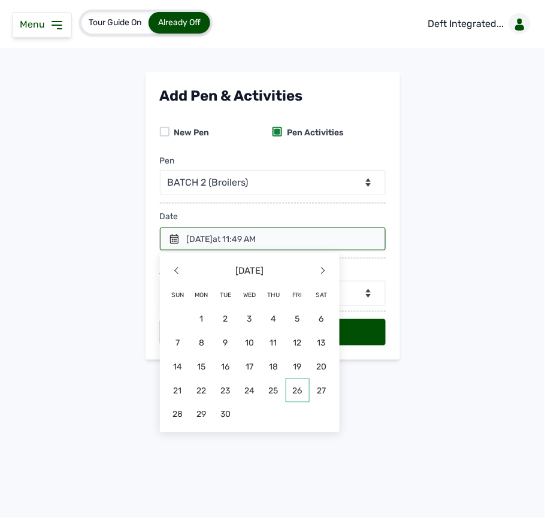
click at [297, 392] on span "26" at bounding box center [298, 391] width 24 height 24
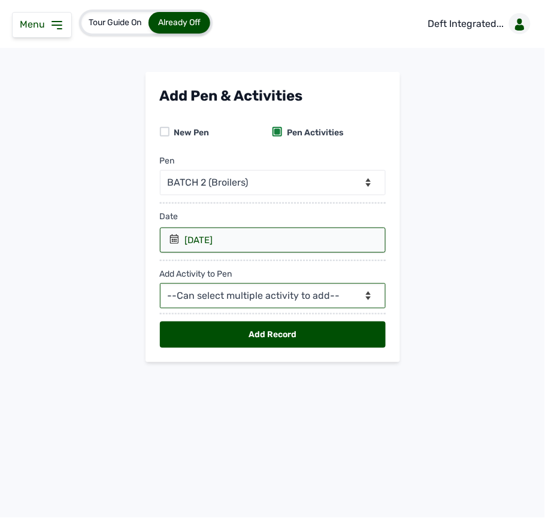
click at [285, 298] on select "--Can select multiple activity to add-- Raw Material Losses Weight" at bounding box center [273, 295] width 226 height 25
select select "Raw Material"
click at [160, 285] on select "--Can select multiple activity to add-- Raw Material Losses Weight" at bounding box center [273, 295] width 226 height 25
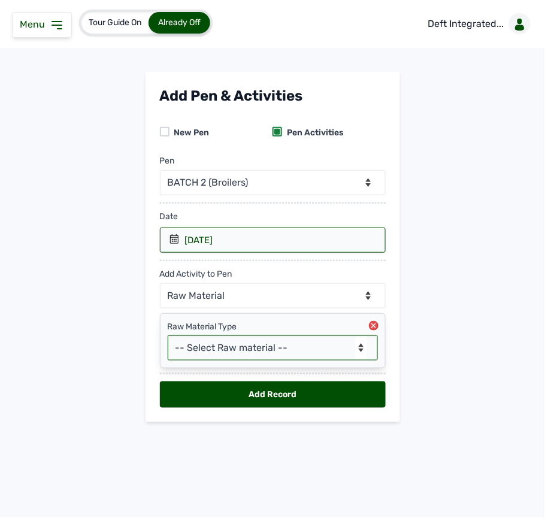
click at [266, 355] on select "-- Select Raw material -- feeds medications vaccines Biomass Fuel" at bounding box center [273, 347] width 210 height 25
select select "feeds"
click at [168, 338] on select "-- Select Raw material -- feeds medications vaccines Biomass Fuel" at bounding box center [273, 347] width 210 height 25
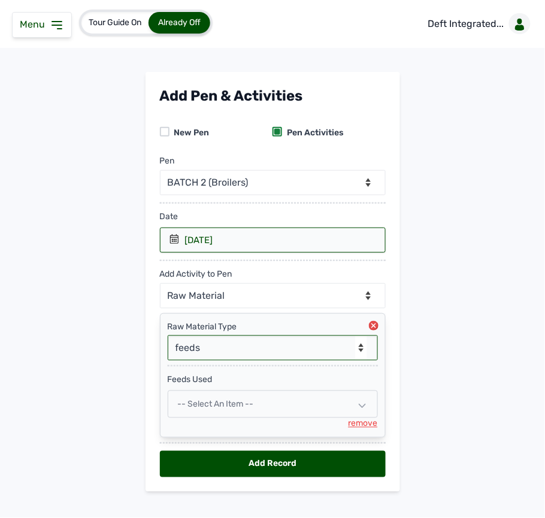
scroll to position [20, 0]
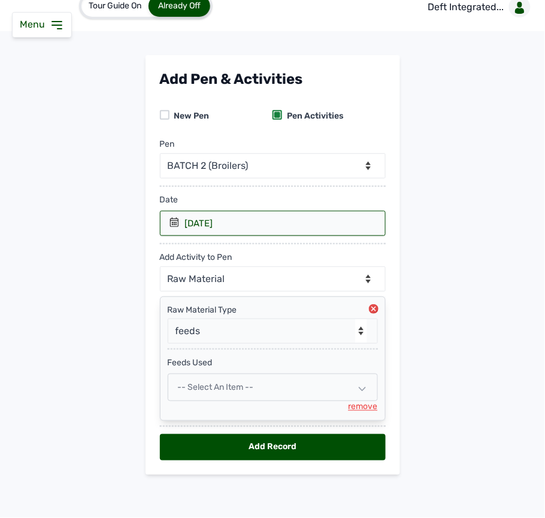
click at [233, 389] on span "-- Select an Item --" at bounding box center [216, 387] width 76 height 10
select select
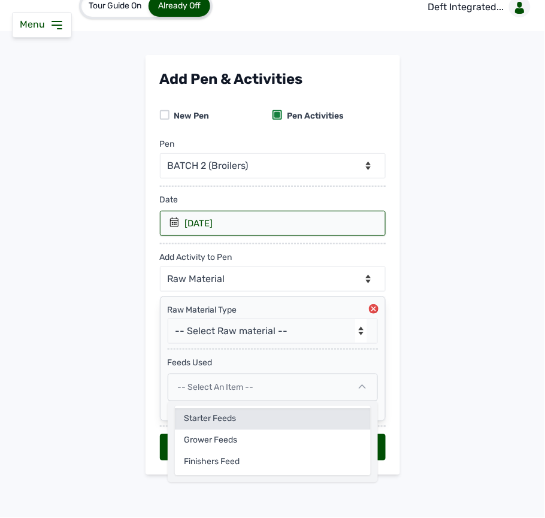
click at [224, 417] on div "Starter Feeds" at bounding box center [273, 420] width 196 height 22
select select
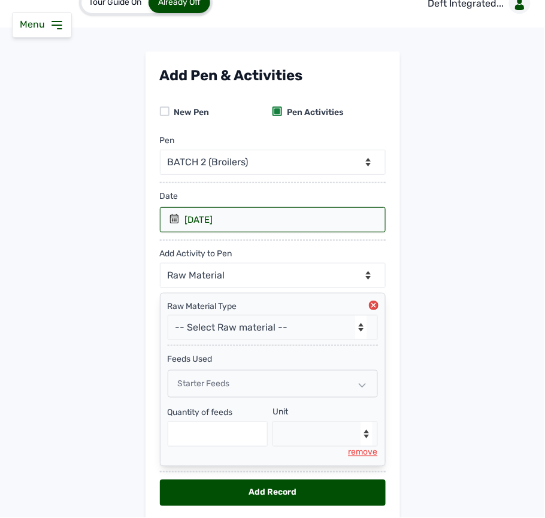
scroll to position [70, 0]
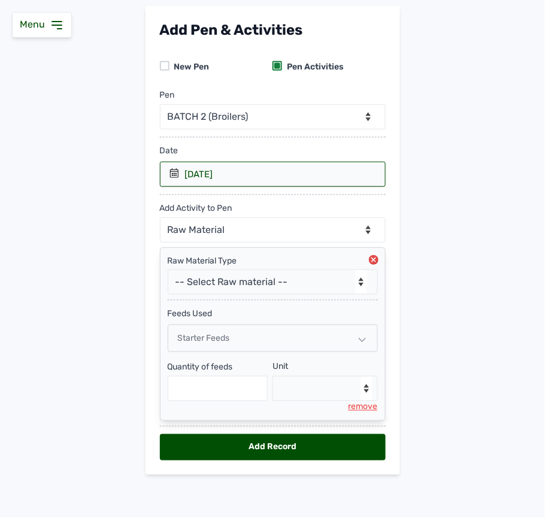
click at [254, 332] on div "Starter Feeds" at bounding box center [273, 339] width 210 height 28
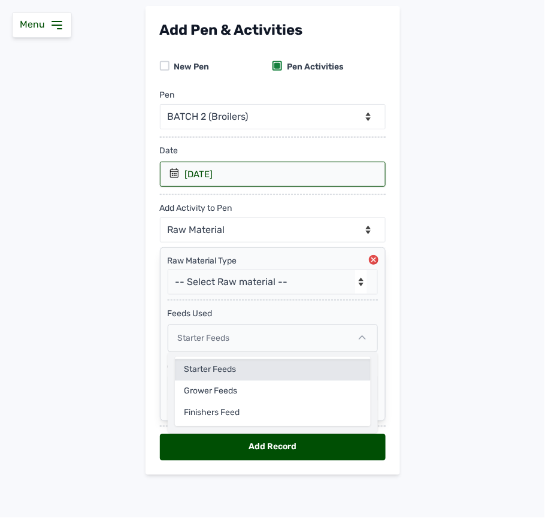
click at [238, 365] on div "Starter Feeds" at bounding box center [273, 370] width 196 height 22
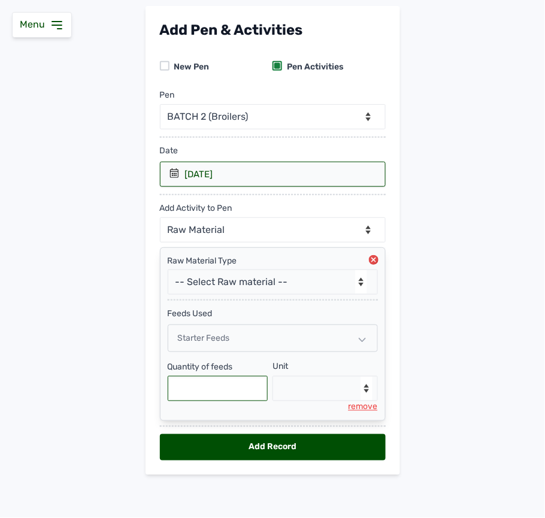
click at [226, 389] on input "text" at bounding box center [218, 388] width 101 height 25
type input "50"
click at [296, 377] on select "--Select unit-- Bag(s) Kg" at bounding box center [325, 388] width 105 height 25
select select "Kg"
click at [273, 376] on select "--Select unit-- Bag(s) Kg" at bounding box center [325, 388] width 105 height 25
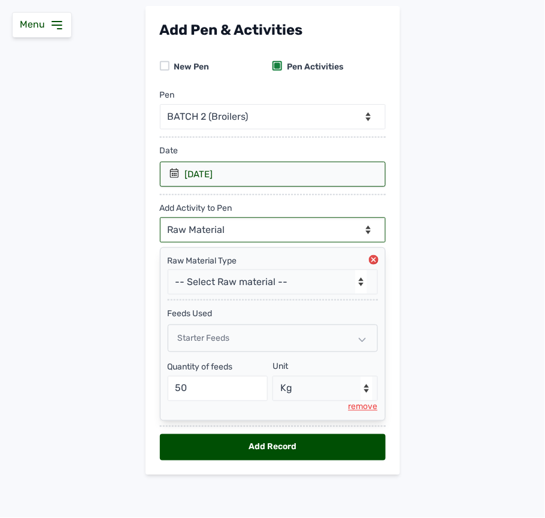
click at [234, 228] on select "--Can select multiple activity to add-- Raw Material Losses Weight" at bounding box center [273, 229] width 226 height 25
select select "Losses"
click at [160, 217] on select "--Can select multiple activity to add-- Raw Material Losses Weight" at bounding box center [273, 229] width 226 height 25
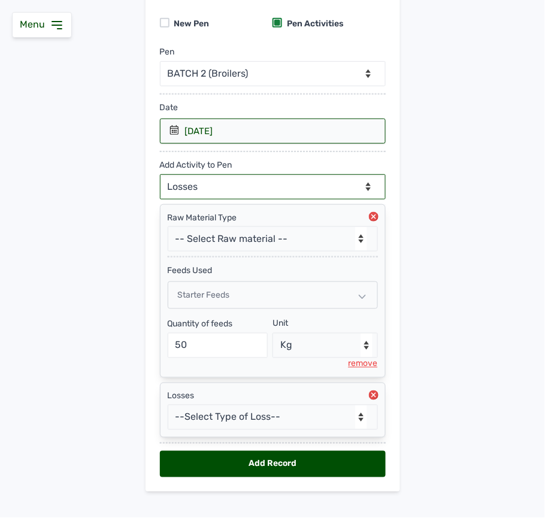
scroll to position [131, 0]
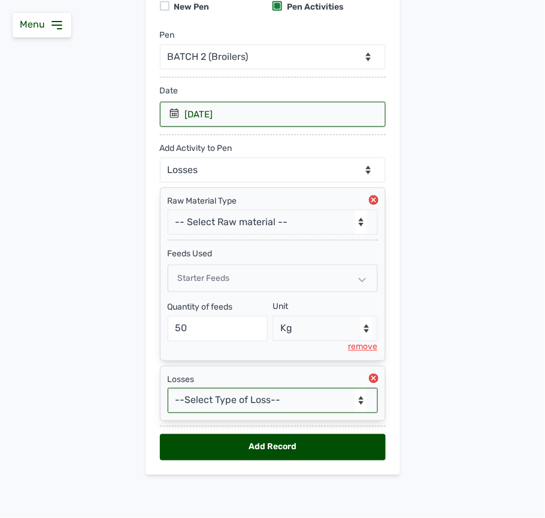
click at [212, 396] on select "--Select Type of Loss-- Mortality Culled Theft" at bounding box center [273, 400] width 210 height 25
select select "Mortality"
click at [168, 388] on select "--Select Type of Loss-- Mortality Culled Theft" at bounding box center [273, 400] width 210 height 25
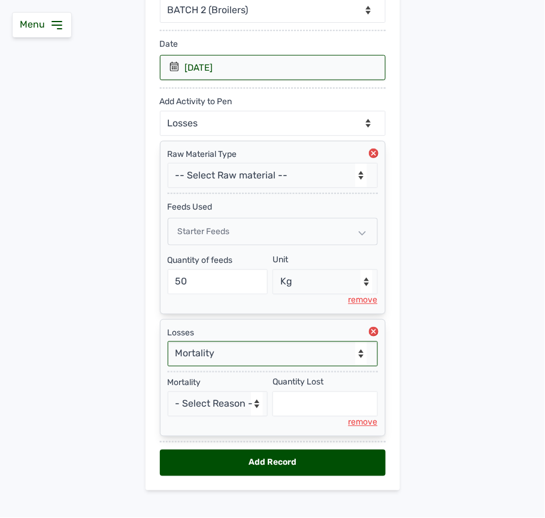
scroll to position [194, 0]
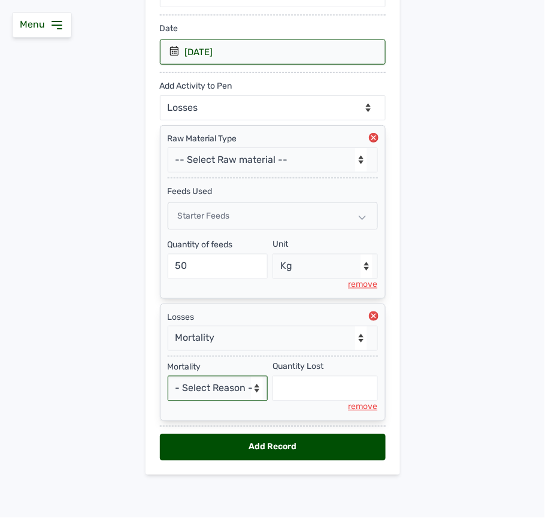
click at [208, 382] on select "- Select Reason - Disease Late Vaccination Wrong Vaccination Heat [MEDICAL_DATA…" at bounding box center [218, 388] width 101 height 25
select select "Others"
click at [168, 376] on select "- Select Reason - Disease Late Vaccination Wrong Vaccination Heat [MEDICAL_DATA…" at bounding box center [218, 388] width 101 height 25
select select "null"
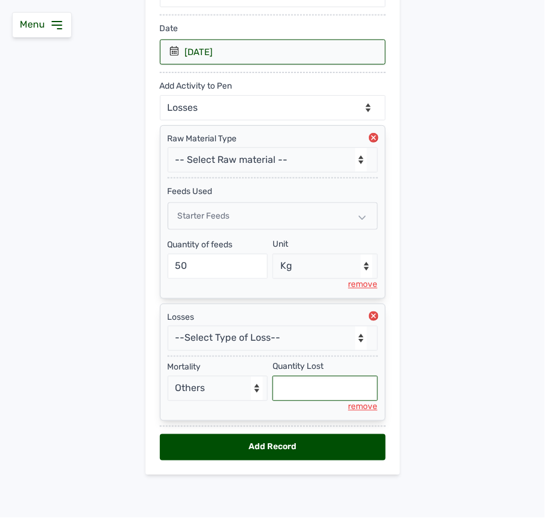
click at [285, 389] on input "text" at bounding box center [325, 388] width 105 height 25
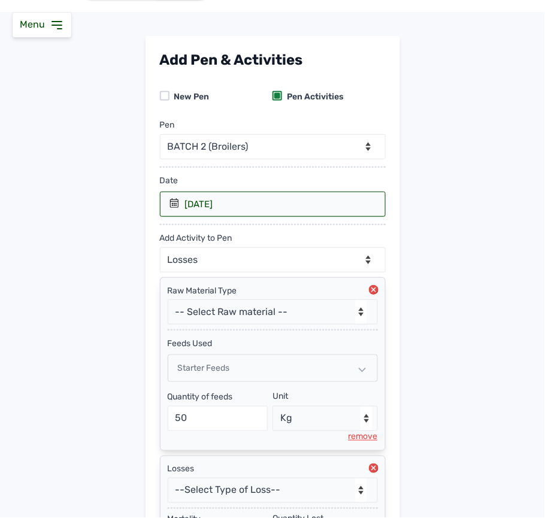
scroll to position [34, 0]
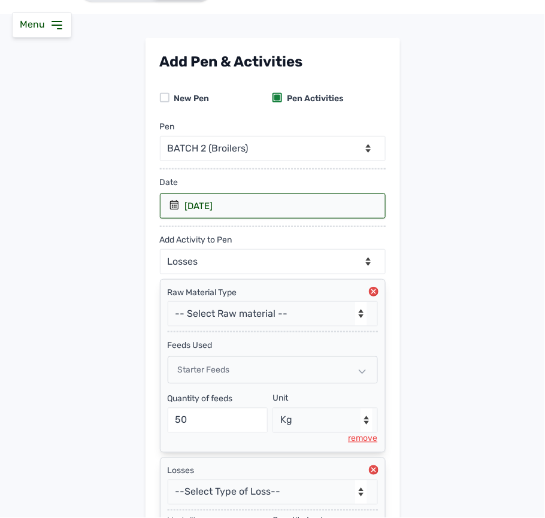
type input "6"
click at [293, 267] on select "--Can select multiple activity to add-- Raw Material Losses Weight" at bounding box center [273, 261] width 226 height 25
select select "Weight"
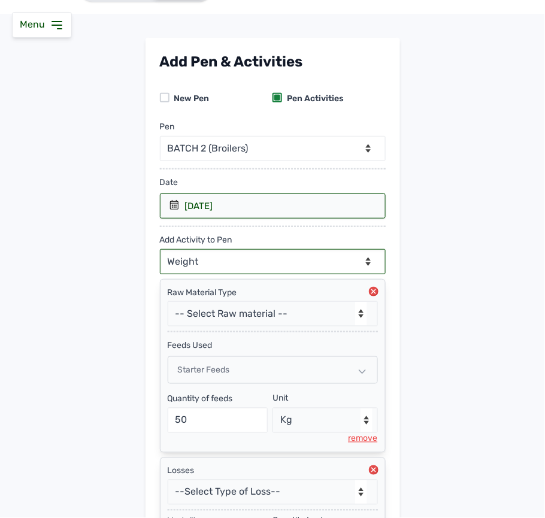
click at [160, 250] on select "--Can select multiple activity to add-- Raw Material Losses Weight" at bounding box center [273, 261] width 226 height 25
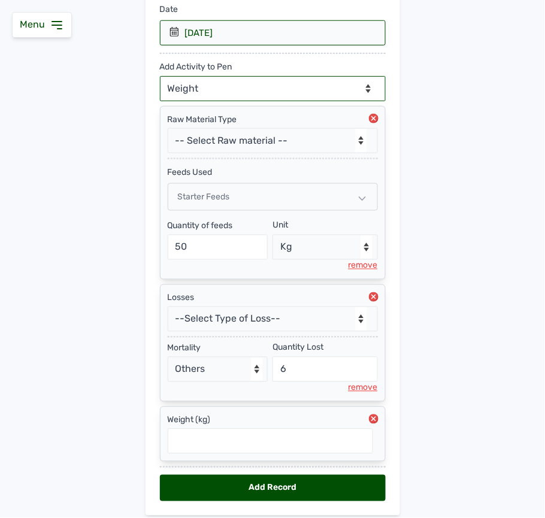
scroll to position [255, 0]
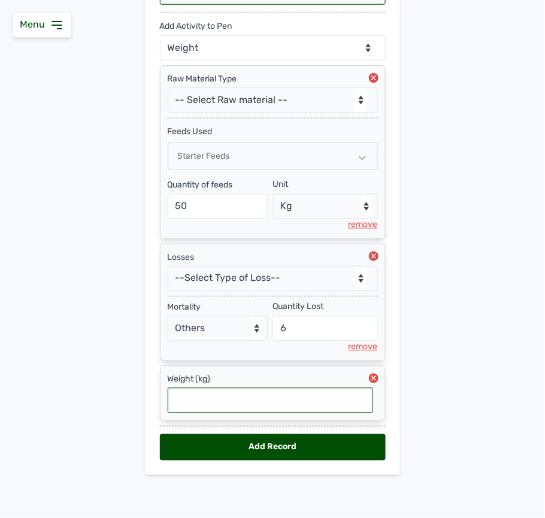
click at [262, 403] on input "text" at bounding box center [270, 400] width 205 height 25
click at [182, 395] on input "0.44" at bounding box center [270, 400] width 205 height 25
type input "0.044"
click at [286, 440] on div "Add Record" at bounding box center [273, 447] width 226 height 26
select select "null"
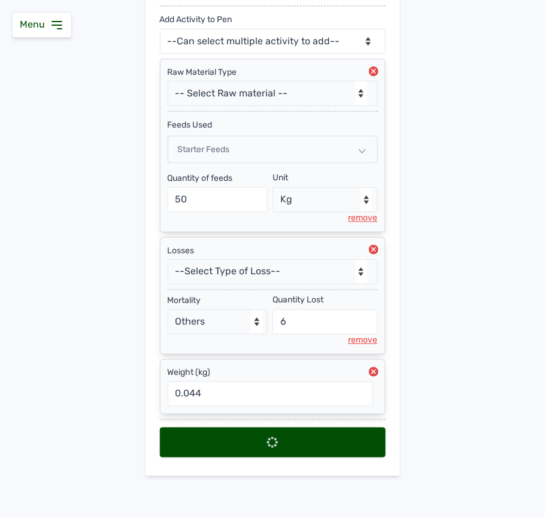
select select
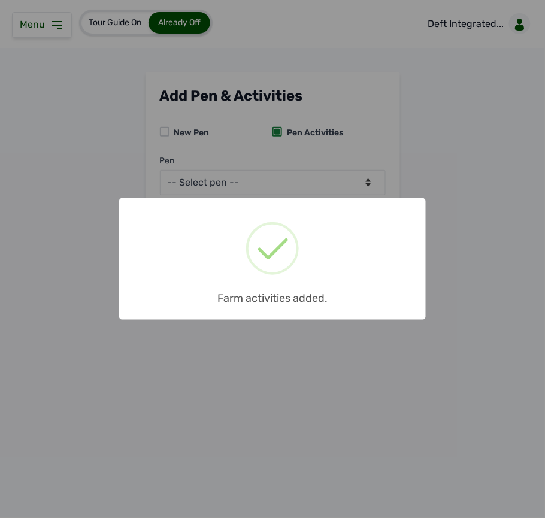
scroll to position [0, 0]
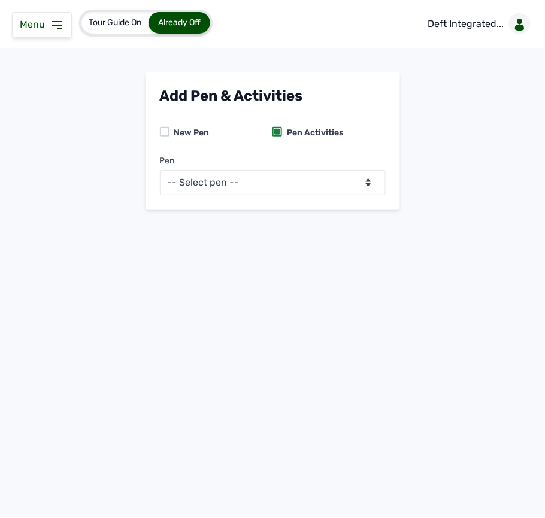
click at [55, 22] on icon at bounding box center [57, 25] width 10 height 7
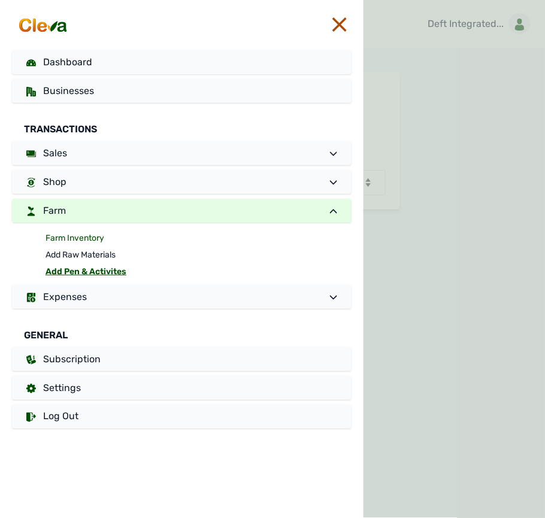
click at [92, 238] on link "Farm Inventory" at bounding box center [199, 238] width 306 height 17
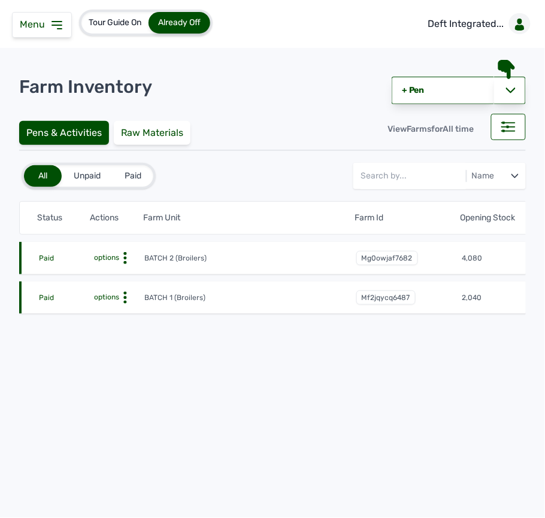
click at [123, 257] on icon at bounding box center [125, 258] width 12 height 12
click at [126, 278] on div "Farm Activities" at bounding box center [100, 277] width 85 height 14
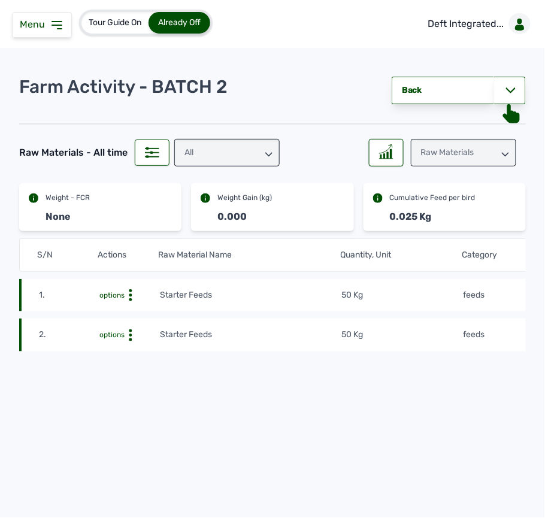
click at [283, 347] on tr "2. options Starter Feeds 50 Kg feeds [DATE] 11:45 AM mf16r2nvtF" at bounding box center [400, 335] width 763 height 32
click at [509, 154] on icon at bounding box center [505, 154] width 7 height 7
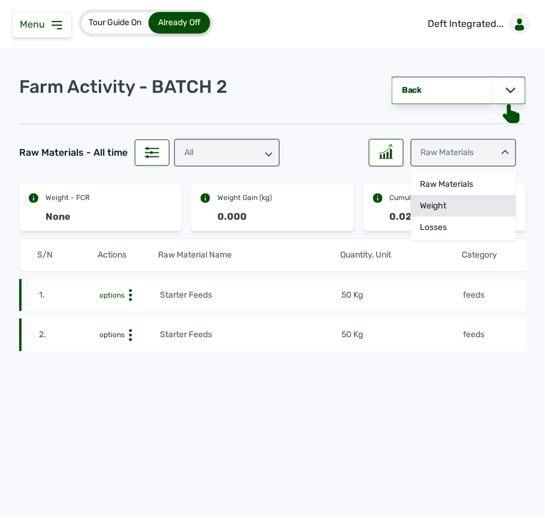
click at [475, 207] on div "Weight" at bounding box center [463, 206] width 105 height 22
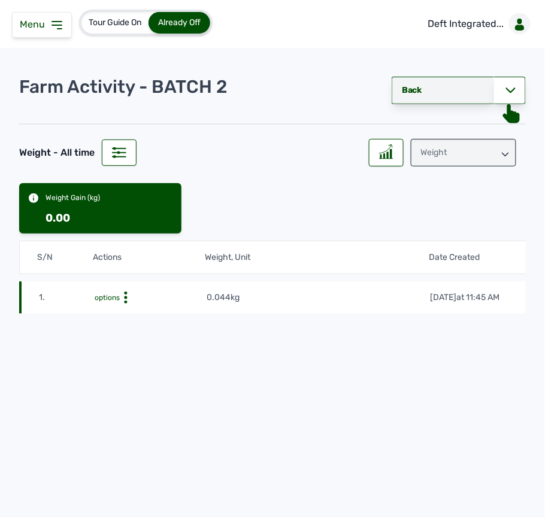
click at [433, 92] on link "Back" at bounding box center [443, 91] width 102 height 28
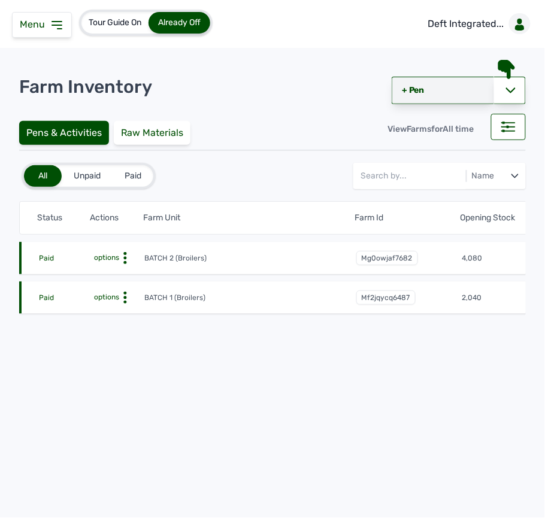
click at [421, 89] on link "+ Pen" at bounding box center [443, 91] width 102 height 28
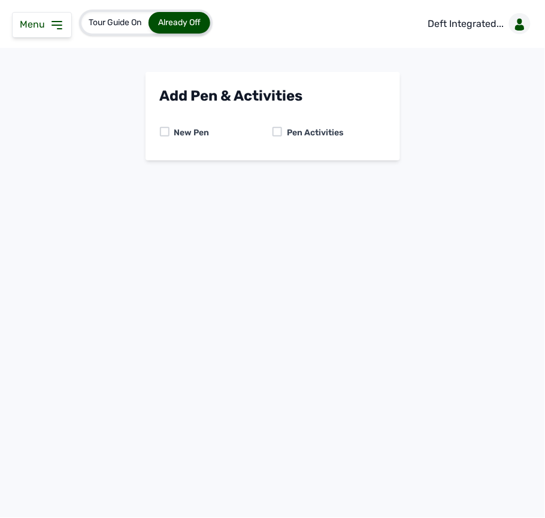
click at [276, 133] on div at bounding box center [278, 132] width 10 height 10
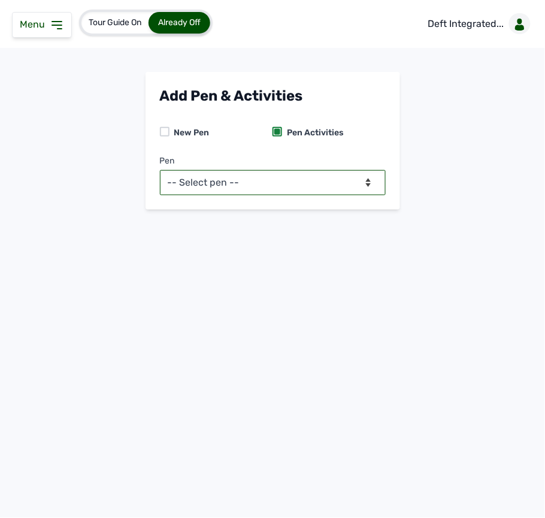
click at [255, 185] on select "-- Select pen -- BATCH 1 (Broilers) BATCH 2 (Broilers)" at bounding box center [273, 182] width 226 height 25
select select "mg0owjaf7682"
click at [160, 170] on select "-- Select pen -- BATCH 1 (Broilers) BATCH 2 (Broilers)" at bounding box center [273, 182] width 226 height 25
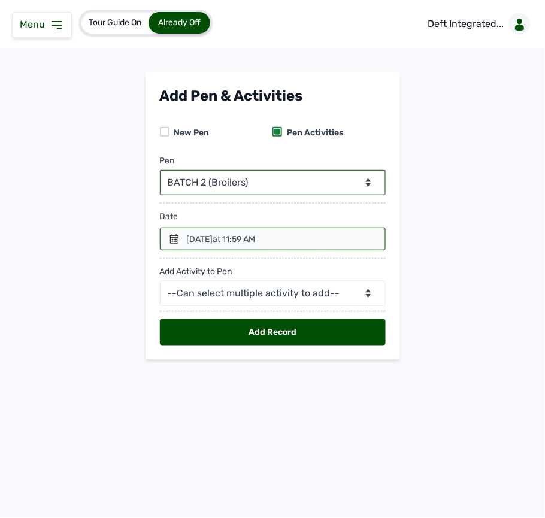
click at [171, 238] on icon at bounding box center [174, 239] width 8 height 10
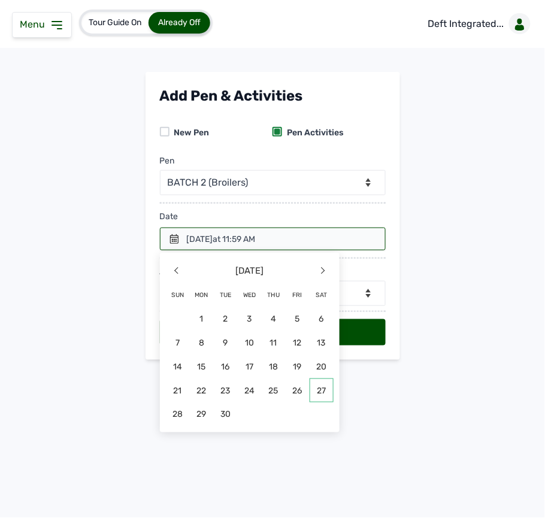
click at [312, 393] on span "27" at bounding box center [322, 391] width 24 height 24
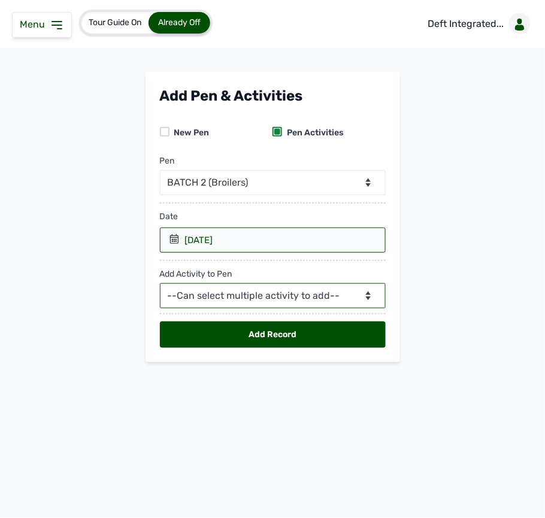
click at [341, 300] on select "--Can select multiple activity to add-- Raw Material Losses Weight" at bounding box center [273, 295] width 226 height 25
select select "Raw Material"
click at [160, 285] on select "--Can select multiple activity to add-- Raw Material Losses Weight" at bounding box center [273, 295] width 226 height 25
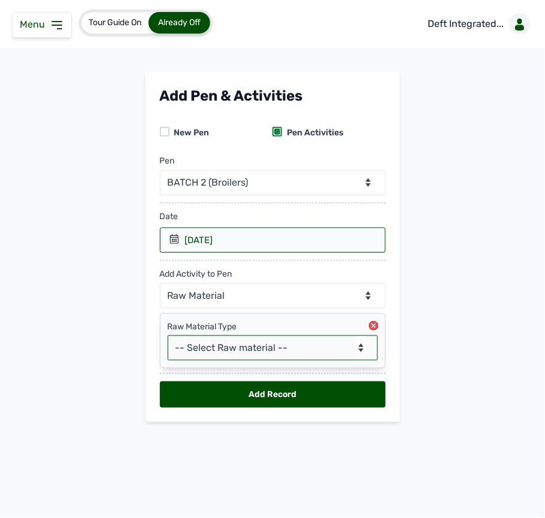
click at [247, 350] on select "-- Select Raw material -- feeds medications vaccines Biomass Fuel" at bounding box center [273, 347] width 210 height 25
select select "feeds"
click at [168, 338] on select "-- Select Raw material -- feeds medications vaccines Biomass Fuel" at bounding box center [273, 347] width 210 height 25
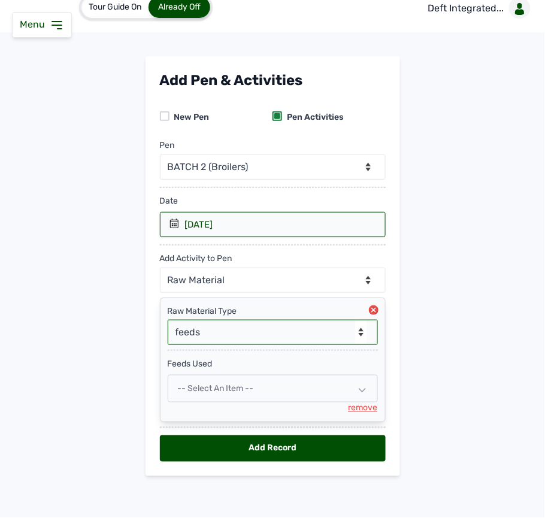
scroll to position [20, 0]
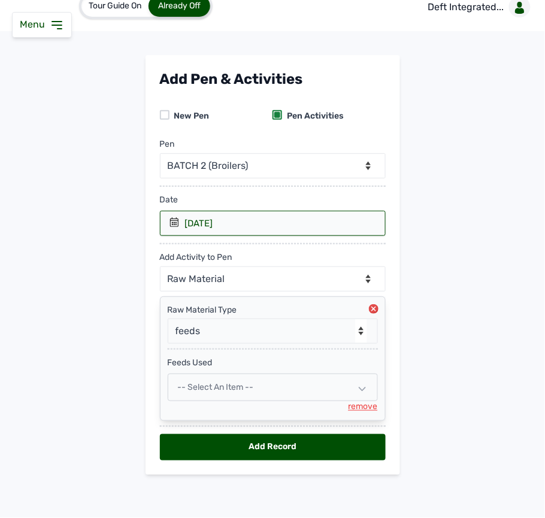
click at [231, 385] on span "-- Select an Item --" at bounding box center [216, 387] width 76 height 10
select select
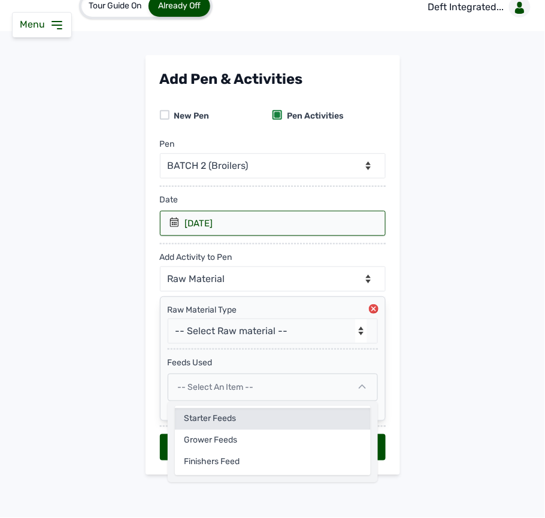
click at [222, 424] on div "Starter Feeds" at bounding box center [273, 420] width 196 height 22
select select
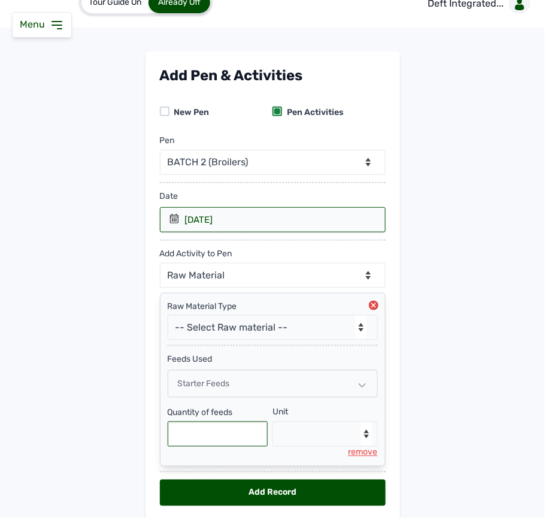
click at [218, 440] on input "text" at bounding box center [218, 434] width 101 height 25
type input "75"
click at [308, 440] on select "--Select unit-- Bag(s) Kg" at bounding box center [325, 434] width 105 height 25
select select "Kg"
click at [273, 425] on select "--Select unit-- Bag(s) Kg" at bounding box center [325, 434] width 105 height 25
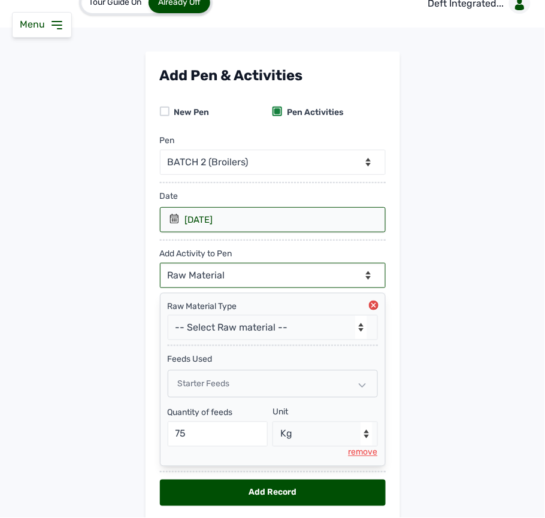
click at [282, 271] on select "--Can select multiple activity to add-- Raw Material Losses Weight" at bounding box center [273, 275] width 226 height 25
select select "Losses"
click at [160, 264] on select "--Can select multiple activity to add-- Raw Material Losses Weight" at bounding box center [273, 275] width 226 height 25
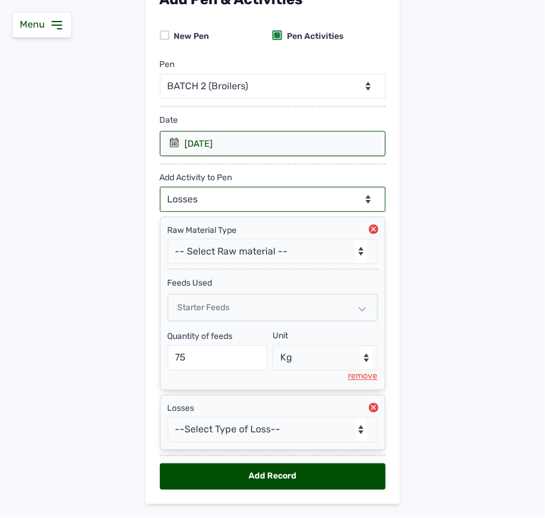
scroll to position [131, 0]
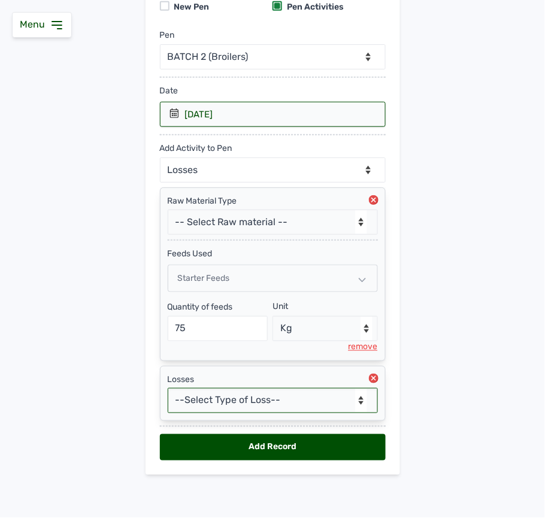
click at [230, 393] on select "--Select Type of Loss-- Mortality Culled Theft" at bounding box center [273, 400] width 210 height 25
select select "Mortality"
click at [168, 388] on select "--Select Type of Loss-- Mortality Culled Theft" at bounding box center [273, 400] width 210 height 25
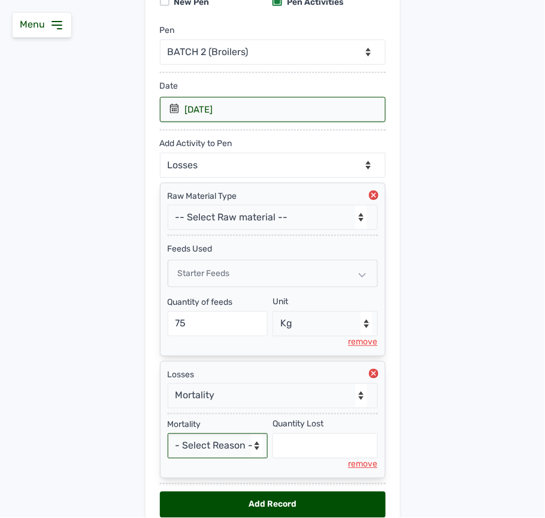
click at [238, 454] on select "- Select Reason - Disease Late Vaccination Wrong Vaccination Heat [MEDICAL_DATA…" at bounding box center [218, 446] width 101 height 25
select select "Others"
click at [168, 439] on select "- Select Reason - Disease Late Vaccination Wrong Vaccination Heat [MEDICAL_DATA…" at bounding box center [218, 446] width 101 height 25
select select "null"
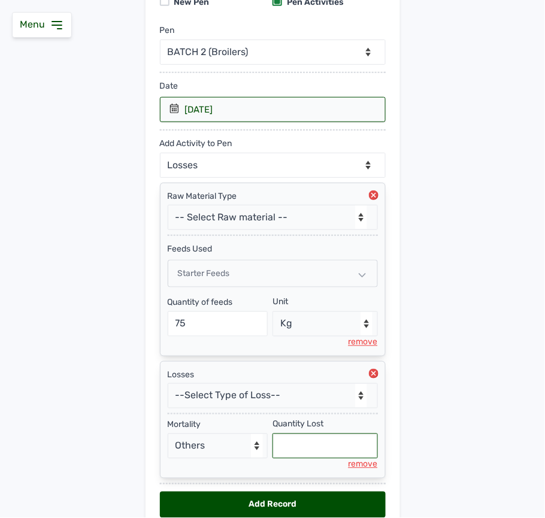
click at [305, 446] on input "text" at bounding box center [325, 446] width 105 height 25
type input "6"
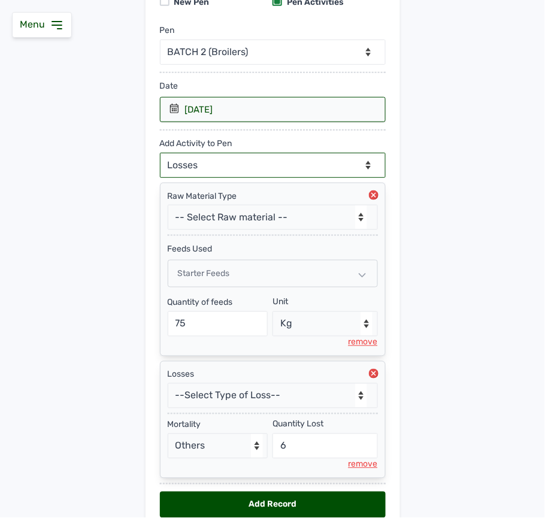
click at [241, 167] on select "--Can select multiple activity to add-- Raw Material Losses Weight" at bounding box center [273, 165] width 226 height 25
select select "Weight"
click at [160, 154] on select "--Can select multiple activity to add-- Raw Material Losses Weight" at bounding box center [273, 165] width 226 height 25
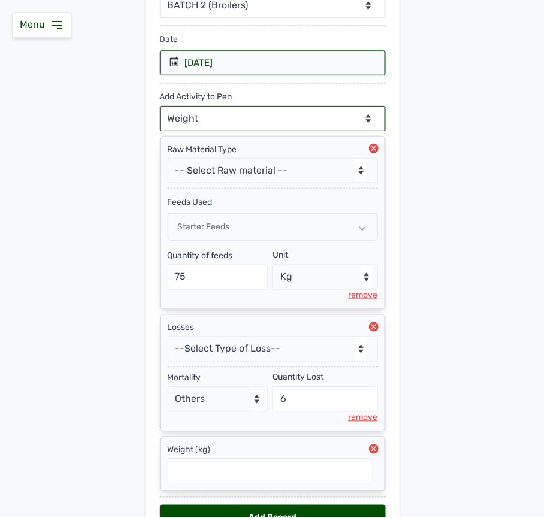
scroll to position [255, 0]
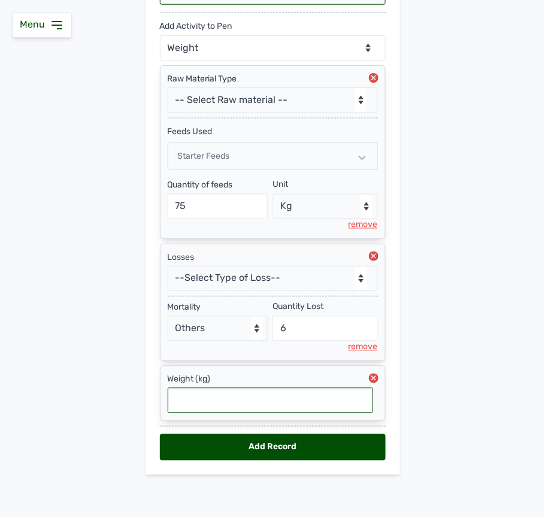
click at [205, 399] on input "text" at bounding box center [270, 400] width 205 height 25
type input "0.06"
click at [344, 451] on div "Add Record" at bounding box center [273, 447] width 226 height 26
select select "null"
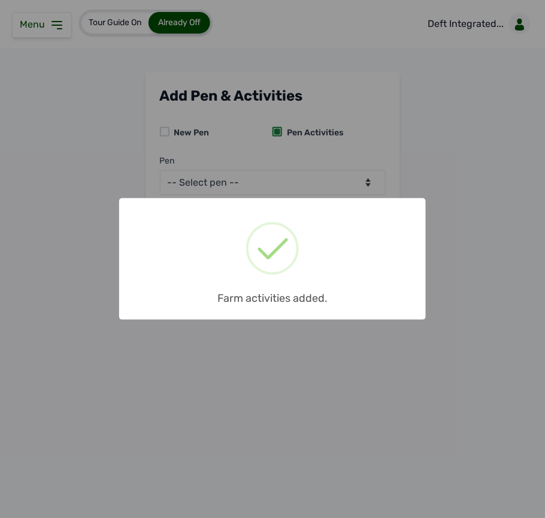
scroll to position [0, 0]
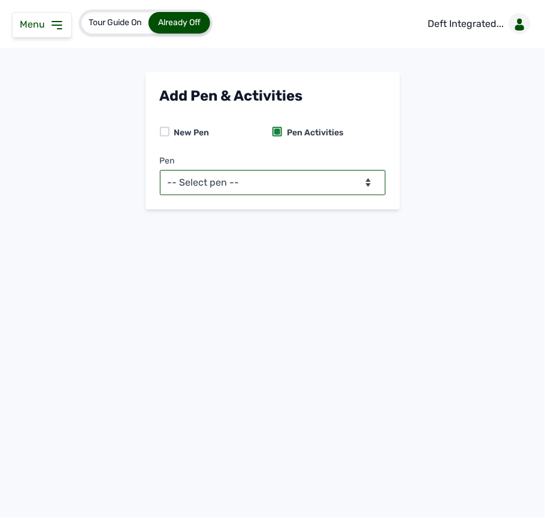
click at [356, 185] on select "-- Select pen -- BATCH 1 (Broilers) BATCH 2 (Broilers)" at bounding box center [273, 182] width 226 height 25
select select "mg0owjaf7682"
click at [160, 170] on select "-- Select pen -- BATCH 1 (Broilers) BATCH 2 (Broilers)" at bounding box center [273, 182] width 226 height 25
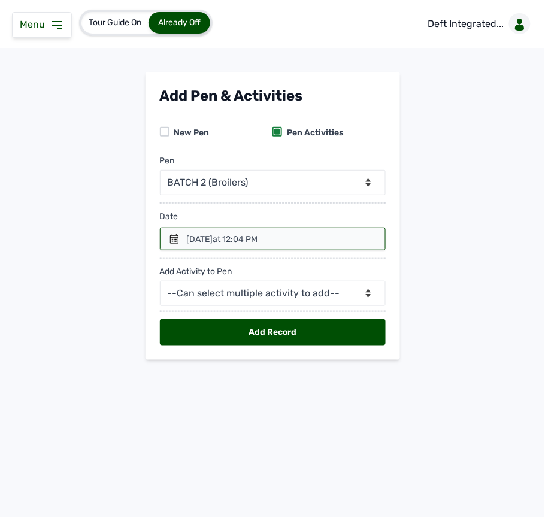
click at [170, 243] on icon at bounding box center [175, 239] width 10 height 10
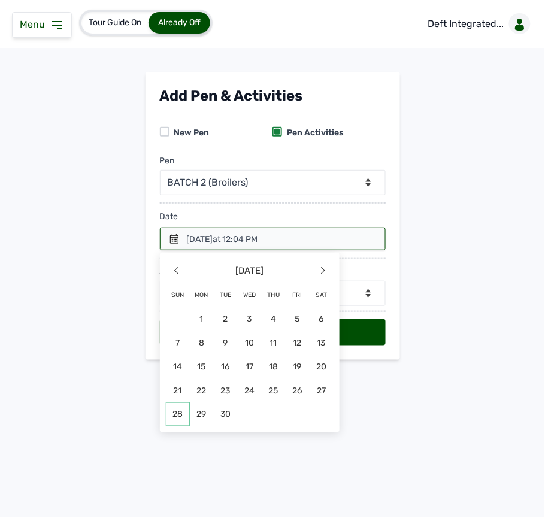
click at [174, 415] on span "28" at bounding box center [178, 415] width 24 height 24
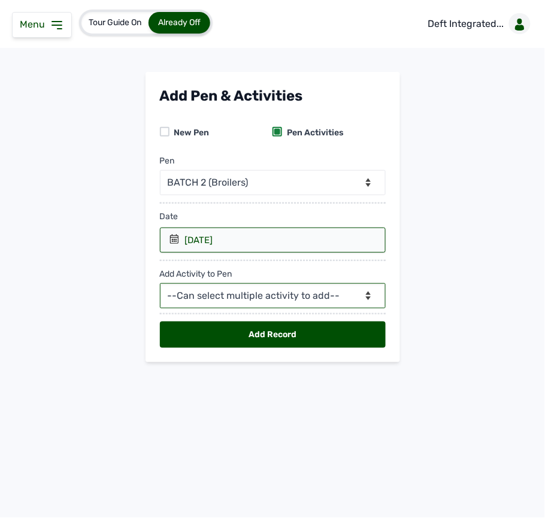
click at [222, 295] on select "--Can select multiple activity to add-- Raw Material Losses Weight" at bounding box center [273, 295] width 226 height 25
select select "Raw Material"
click at [160, 285] on select "--Can select multiple activity to add-- Raw Material Losses Weight" at bounding box center [273, 295] width 226 height 25
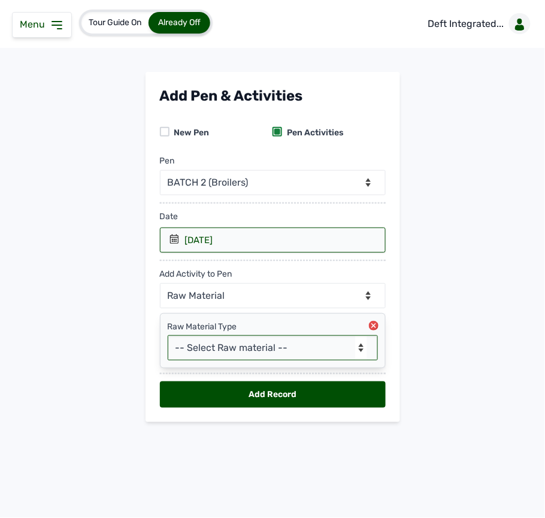
click at [223, 353] on select "-- Select Raw material -- feeds medications vaccines Biomass Fuel" at bounding box center [273, 347] width 210 height 25
select select "feeds"
click at [168, 338] on select "-- Select Raw material -- feeds medications vaccines Biomass Fuel" at bounding box center [273, 347] width 210 height 25
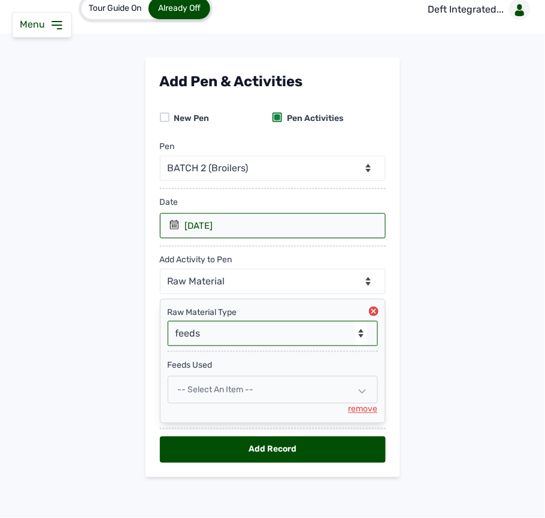
scroll to position [20, 0]
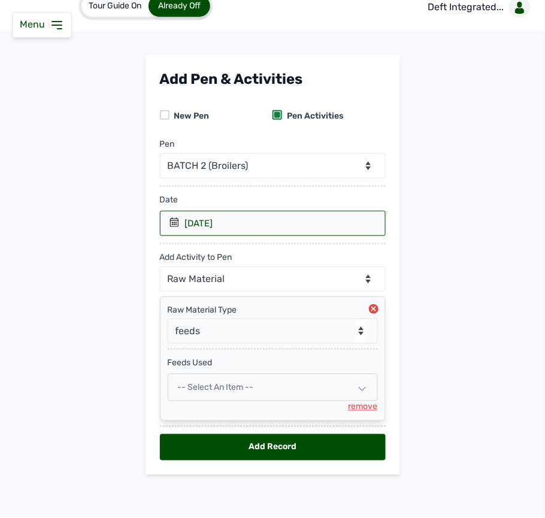
click at [209, 389] on span "-- Select an Item --" at bounding box center [216, 387] width 76 height 10
select select
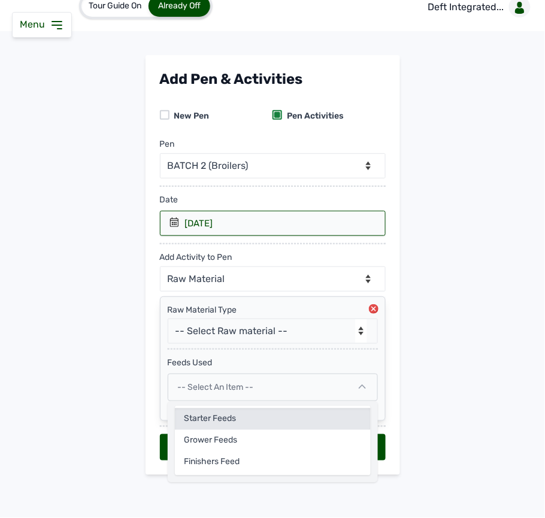
click at [208, 413] on div "Starter Feeds" at bounding box center [273, 420] width 196 height 22
select select
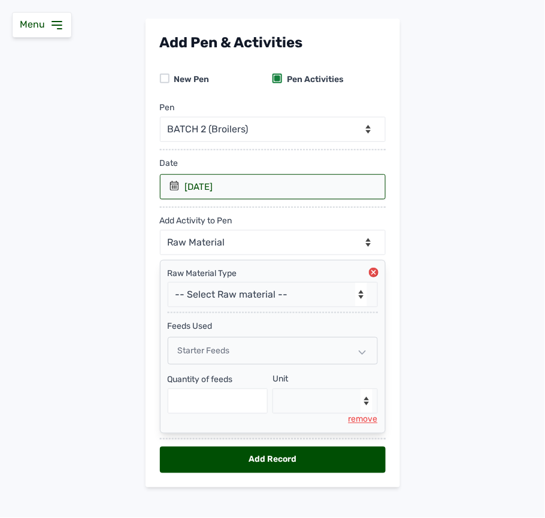
scroll to position [70, 0]
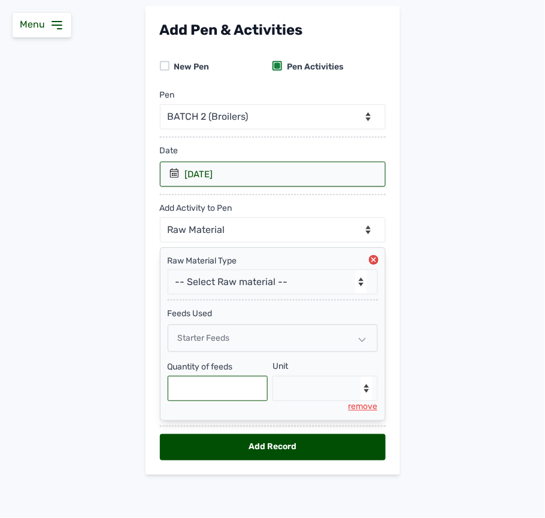
click at [204, 385] on input "text" at bounding box center [218, 388] width 101 height 25
type input "100"
click at [290, 386] on select "--Select unit-- Bag(s) Kg" at bounding box center [325, 388] width 105 height 25
select select "Kg"
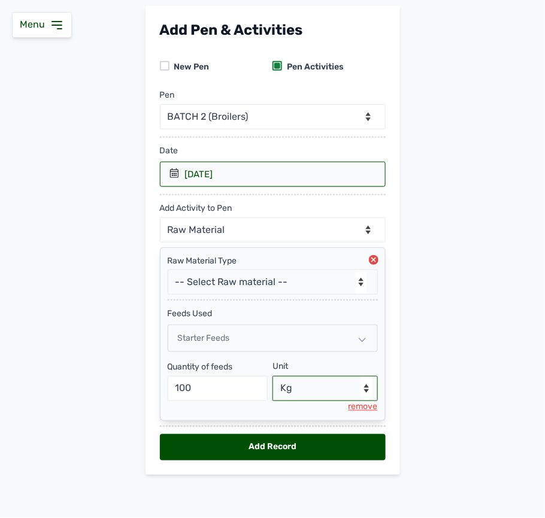
click at [273, 376] on select "--Select unit-- Bag(s) Kg" at bounding box center [325, 388] width 105 height 25
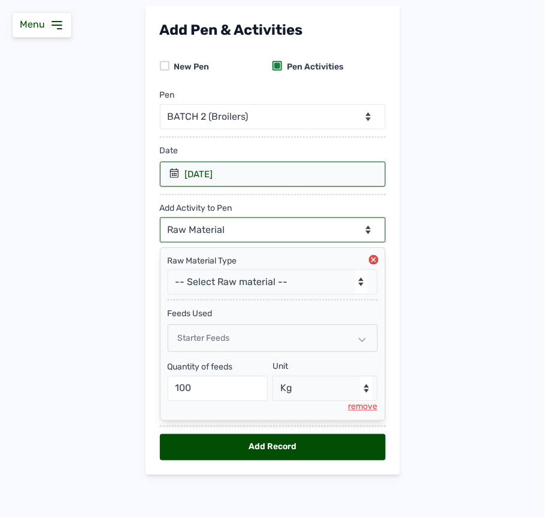
click at [252, 228] on select "--Can select multiple activity to add-- Raw Material Losses Weight" at bounding box center [273, 229] width 226 height 25
select select "Losses"
click at [160, 217] on select "--Can select multiple activity to add-- Raw Material Losses Weight" at bounding box center [273, 229] width 226 height 25
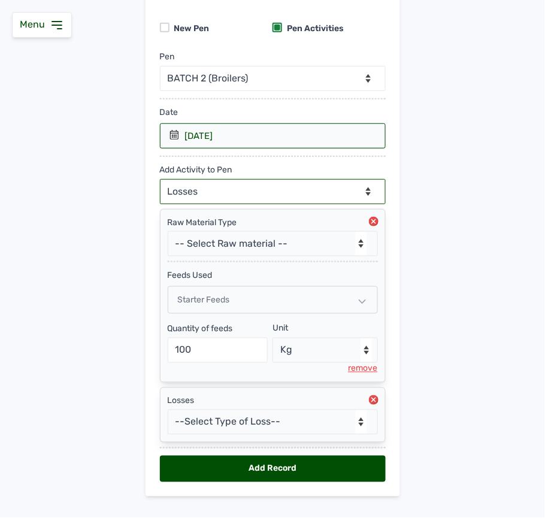
scroll to position [131, 0]
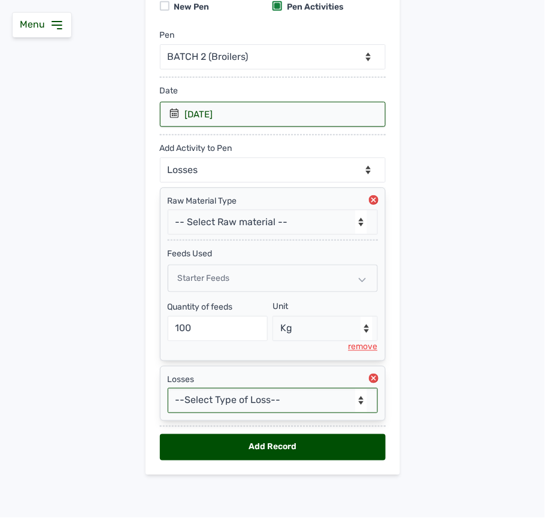
click at [219, 406] on select "--Select Type of Loss-- Mortality Culled Theft" at bounding box center [273, 400] width 210 height 25
select select "Mortality"
click at [168, 388] on select "--Select Type of Loss-- Mortality Culled Theft" at bounding box center [273, 400] width 210 height 25
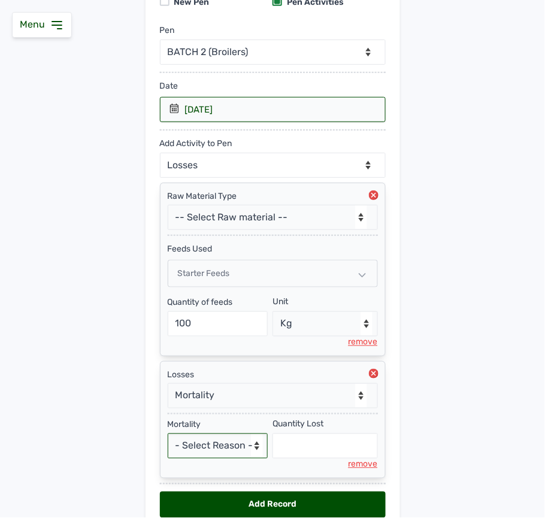
click at [226, 451] on select "- Select Reason - Disease Late Vaccination Wrong Vaccination Heat [MEDICAL_DATA…" at bounding box center [218, 446] width 101 height 25
select select "Others"
click at [168, 439] on select "- Select Reason - Disease Late Vaccination Wrong Vaccination Heat [MEDICAL_DATA…" at bounding box center [218, 446] width 101 height 25
select select "null"
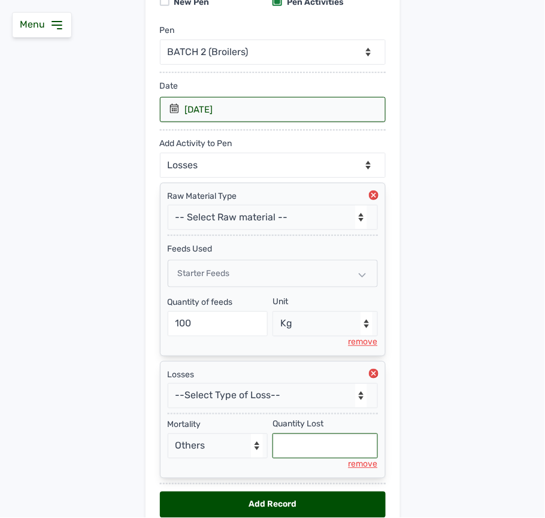
click at [303, 458] on input "text" at bounding box center [325, 446] width 105 height 25
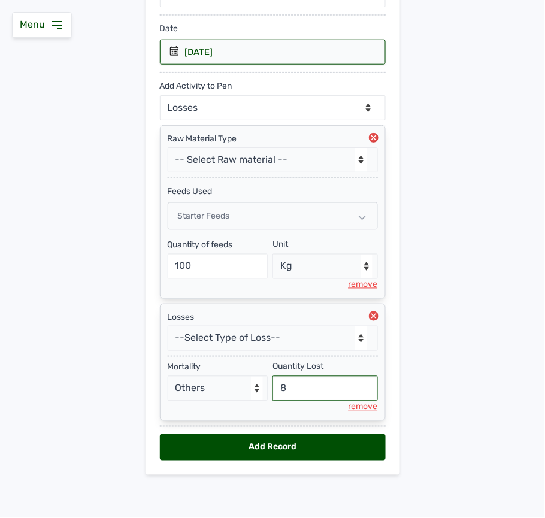
type input "8"
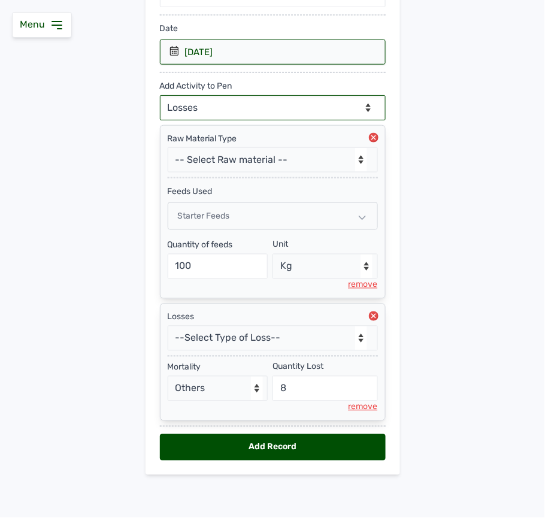
click at [303, 96] on select "--Can select multiple activity to add-- Raw Material Losses Weight" at bounding box center [273, 107] width 226 height 25
select select "Weight"
click at [160, 95] on select "--Can select multiple activity to add-- Raw Material Losses Weight" at bounding box center [273, 107] width 226 height 25
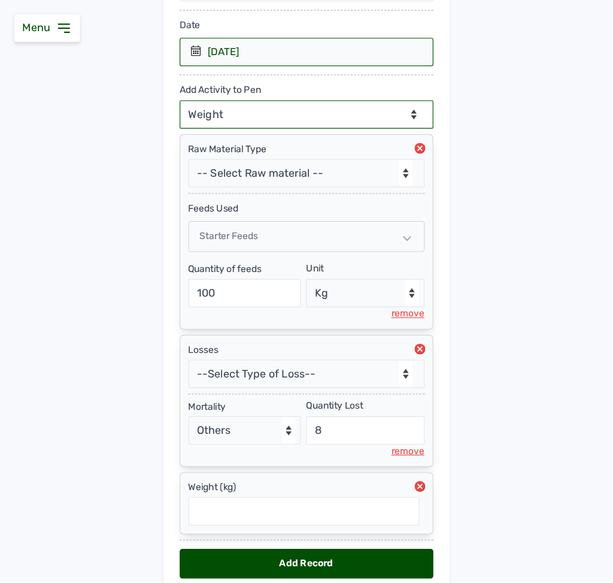
scroll to position [255, 0]
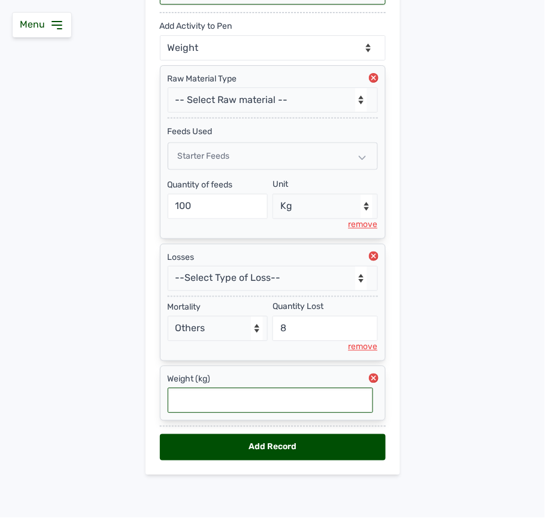
click at [249, 400] on input "text" at bounding box center [270, 400] width 205 height 25
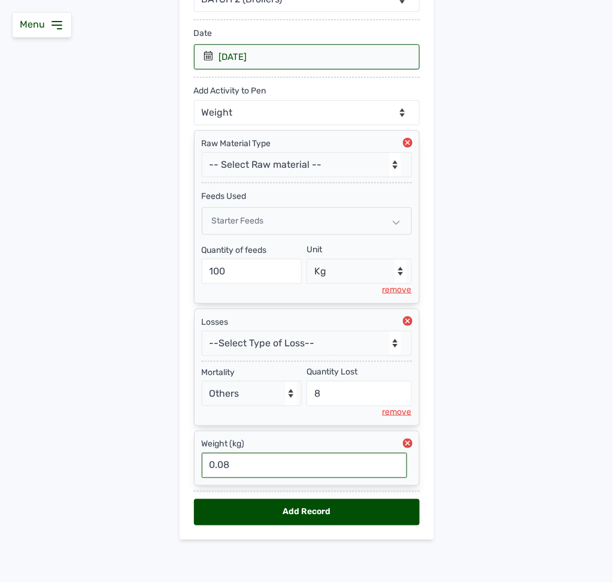
type input "0.08"
click at [290, 518] on div "Add Record" at bounding box center [307, 512] width 226 height 26
select select "null"
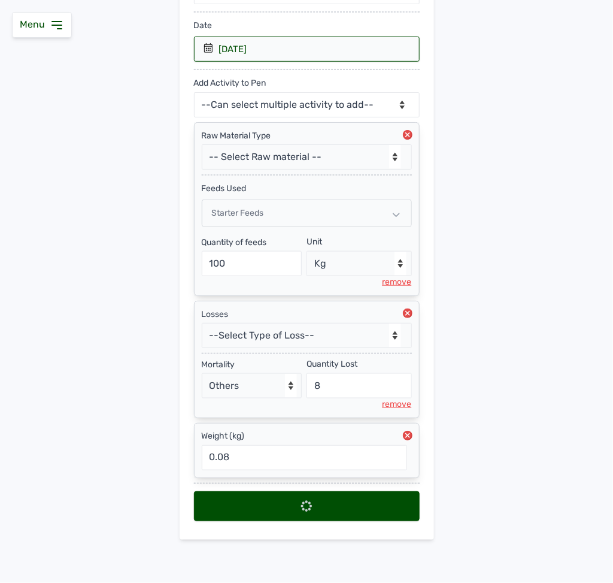
select select
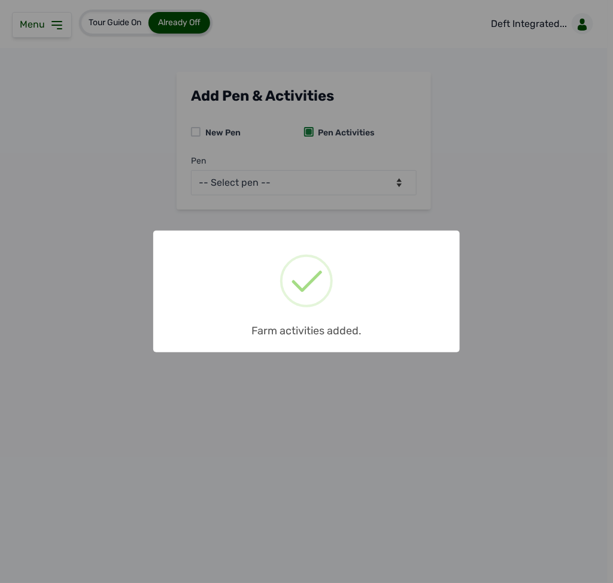
click at [69, 17] on div "× Farm activities added. OK No Cancel" at bounding box center [306, 291] width 613 height 583
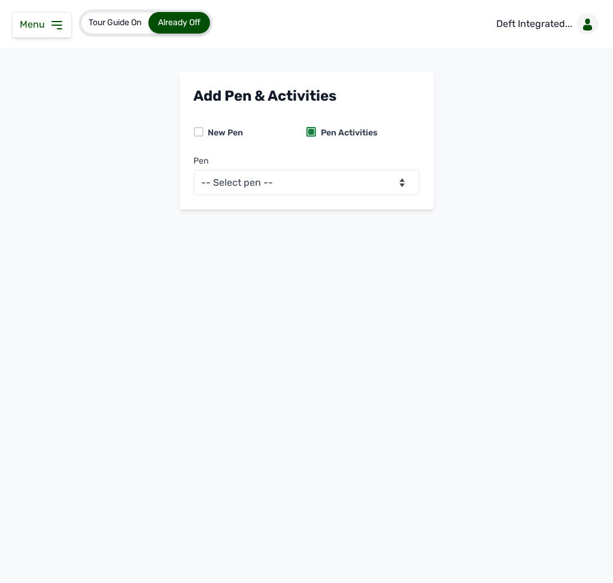
click at [65, 24] on div "Menu" at bounding box center [42, 25] width 60 height 26
click at [51, 27] on icon at bounding box center [57, 25] width 14 height 14
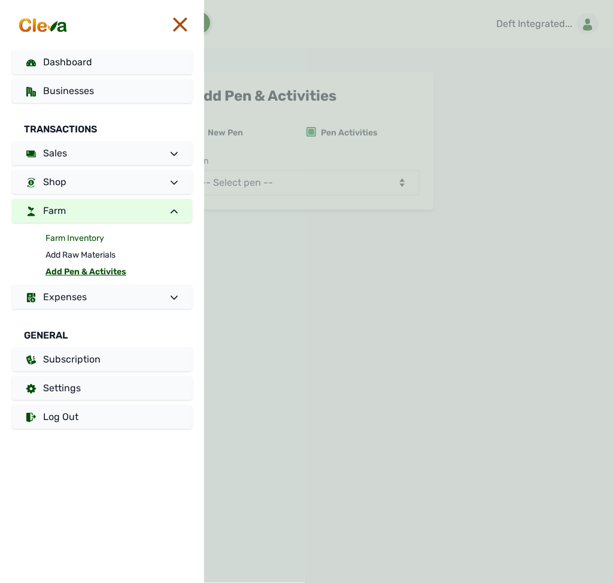
click at [67, 243] on link "Farm Inventory" at bounding box center [119, 238] width 147 height 17
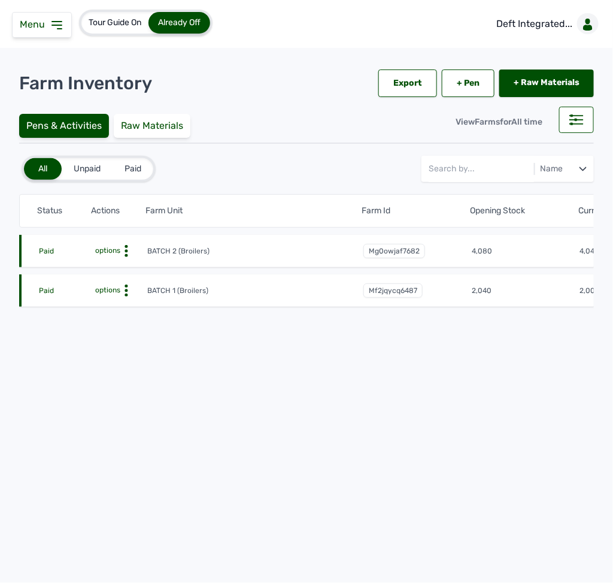
click at [120, 249] on icon at bounding box center [126, 251] width 12 height 12
click at [115, 270] on div "Farm Activities" at bounding box center [103, 269] width 85 height 14
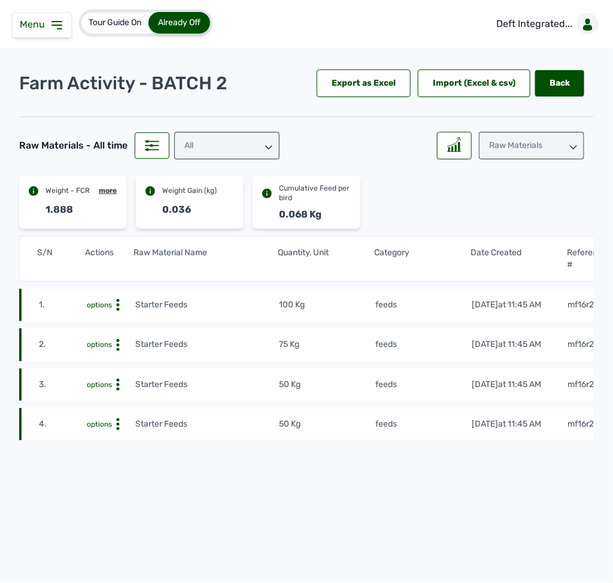
click at [442, 336] on tbody "1. options Starter Feeds 100 Kg feeds [DATE] 11:45 AM mf16r2nvtF 2. options Sta…" at bounding box center [325, 361] width 613 height 159
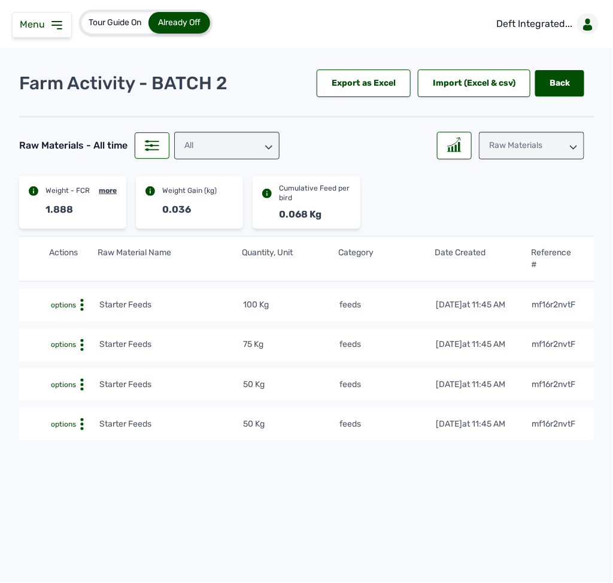
scroll to position [0, 43]
click at [532, 141] on div "Raw Materials" at bounding box center [531, 146] width 105 height 28
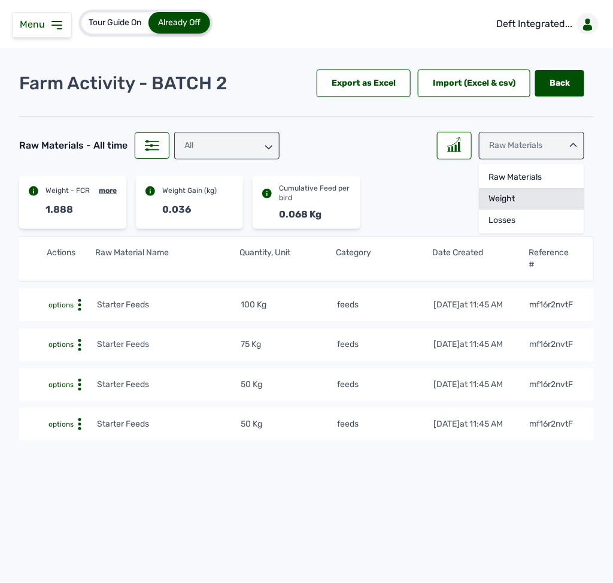
click at [504, 195] on div "Weight" at bounding box center [531, 199] width 105 height 22
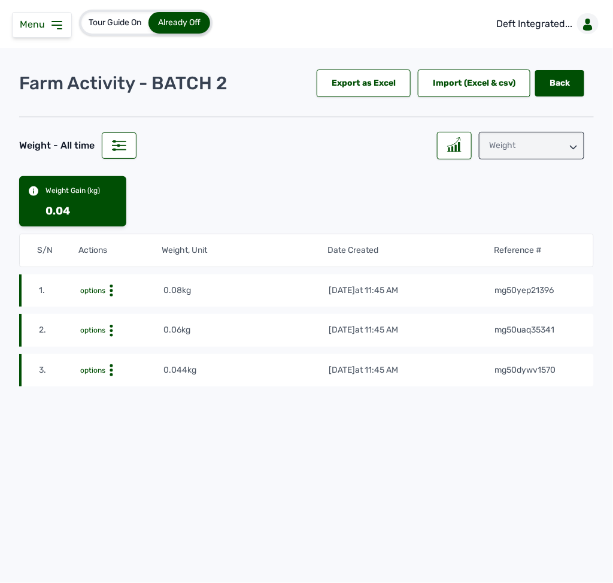
click at [545, 144] on div "Weight" at bounding box center [531, 146] width 105 height 28
click at [527, 217] on div "Losses" at bounding box center [531, 221] width 105 height 22
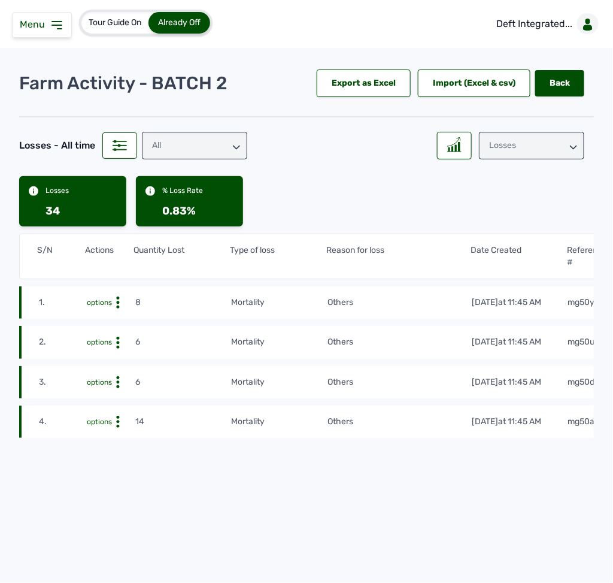
click at [234, 144] on icon at bounding box center [236, 147] width 7 height 7
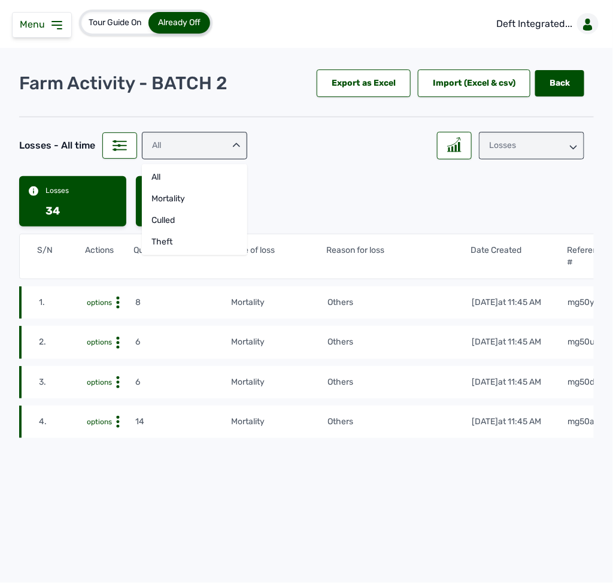
click at [315, 198] on div "Losses 34 % Loss Rate 0.83%" at bounding box center [306, 201] width 575 height 50
click at [545, 93] on link "Back" at bounding box center [560, 83] width 49 height 26
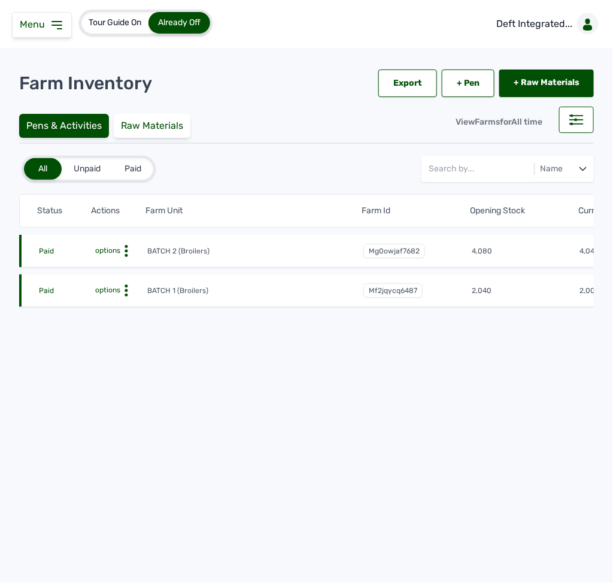
click at [126, 249] on icon at bounding box center [126, 251] width 12 height 12
click at [128, 264] on div "Farm Activities" at bounding box center [103, 269] width 85 height 14
